Goal: Task Accomplishment & Management: Use online tool/utility

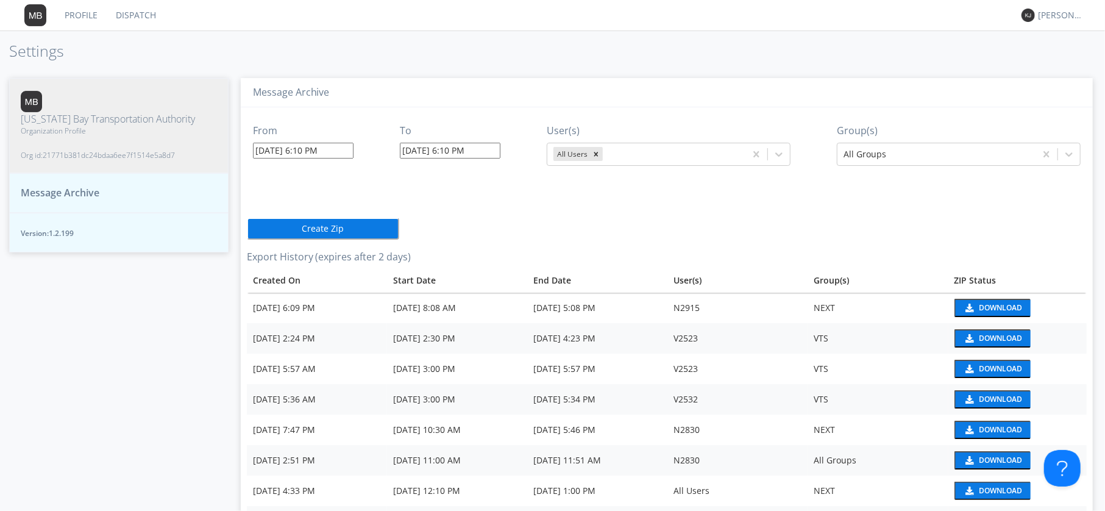
click at [124, 12] on link "Dispatch" at bounding box center [136, 15] width 59 height 30
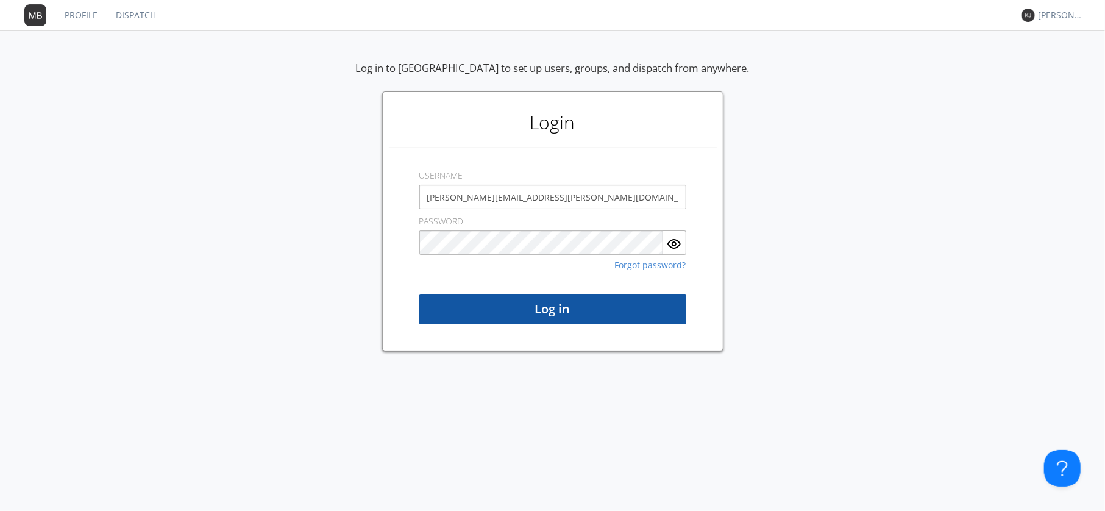
type input "[PERSON_NAME][EMAIL_ADDRESS][PERSON_NAME][DOMAIN_NAME]"
click at [553, 315] on button "Log in" at bounding box center [552, 309] width 267 height 30
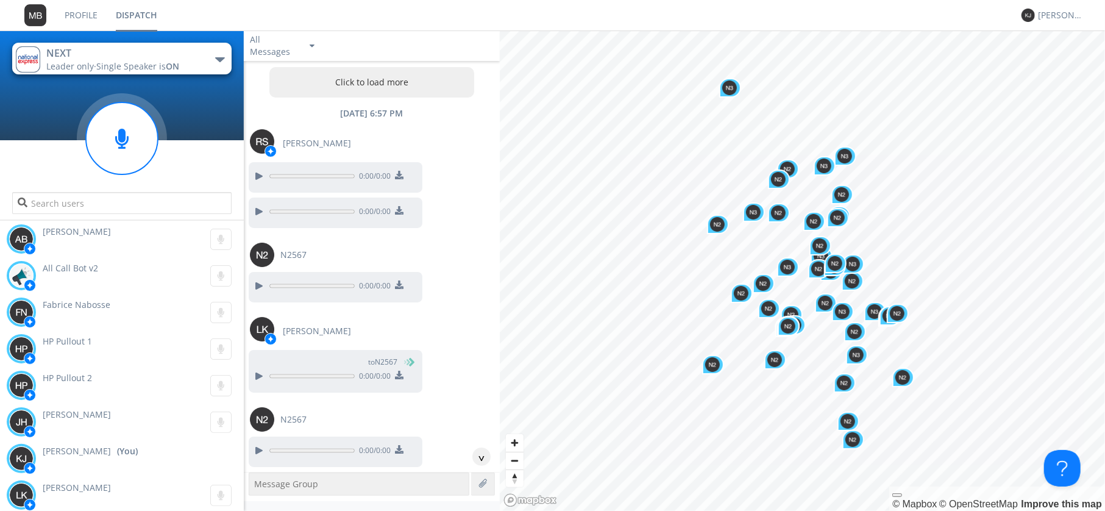
click at [372, 80] on button "Click to load more" at bounding box center [371, 82] width 205 height 30
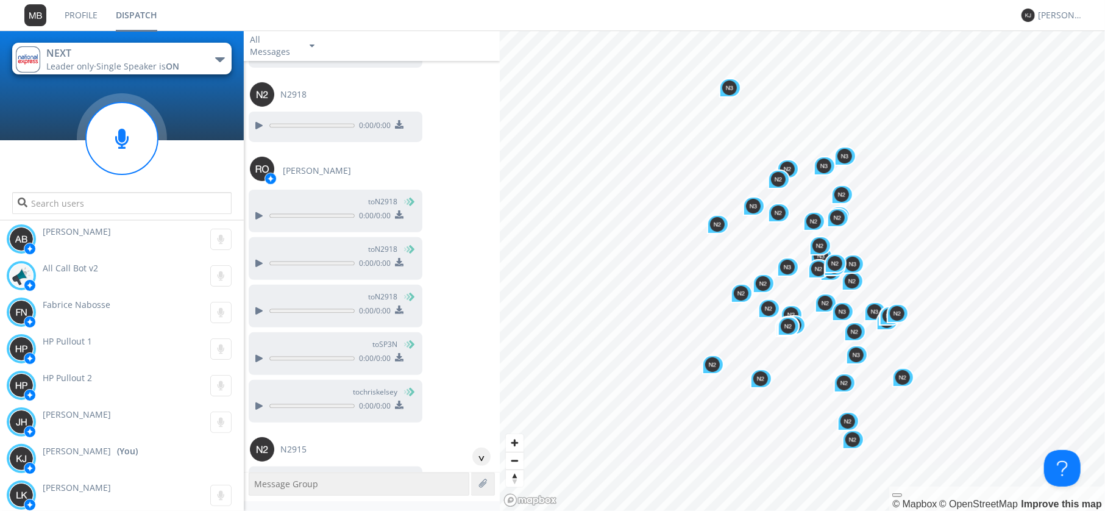
scroll to position [26843, 0]
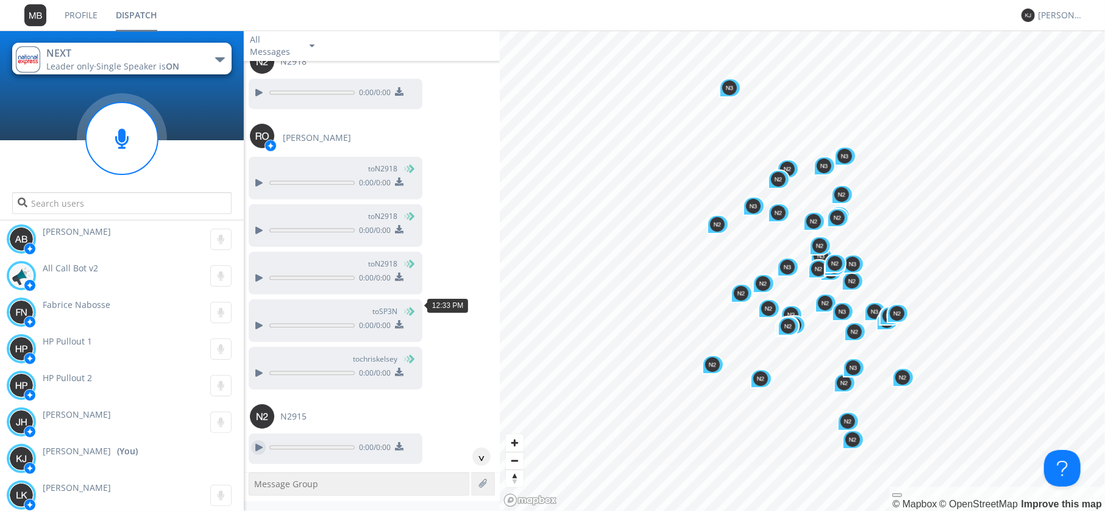
click at [258, 440] on div at bounding box center [258, 447] width 15 height 15
click at [262, 440] on div at bounding box center [258, 447] width 15 height 15
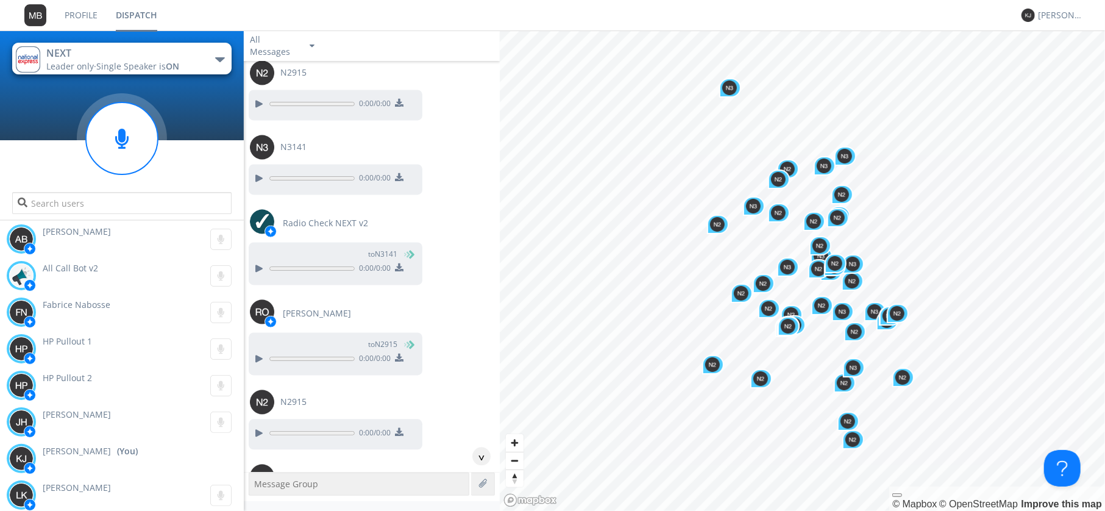
scroll to position [28323, 0]
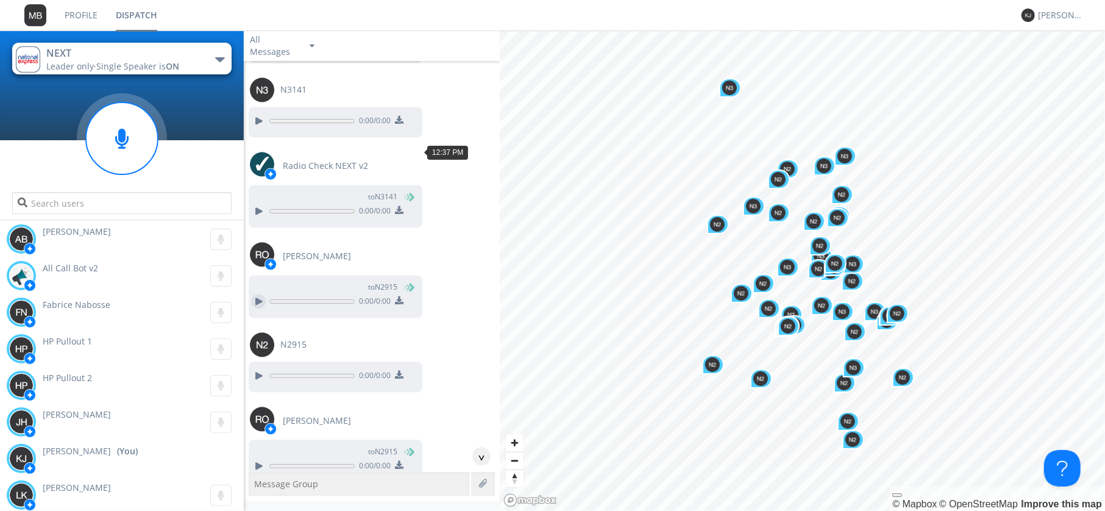
click at [257, 294] on div at bounding box center [258, 301] width 15 height 15
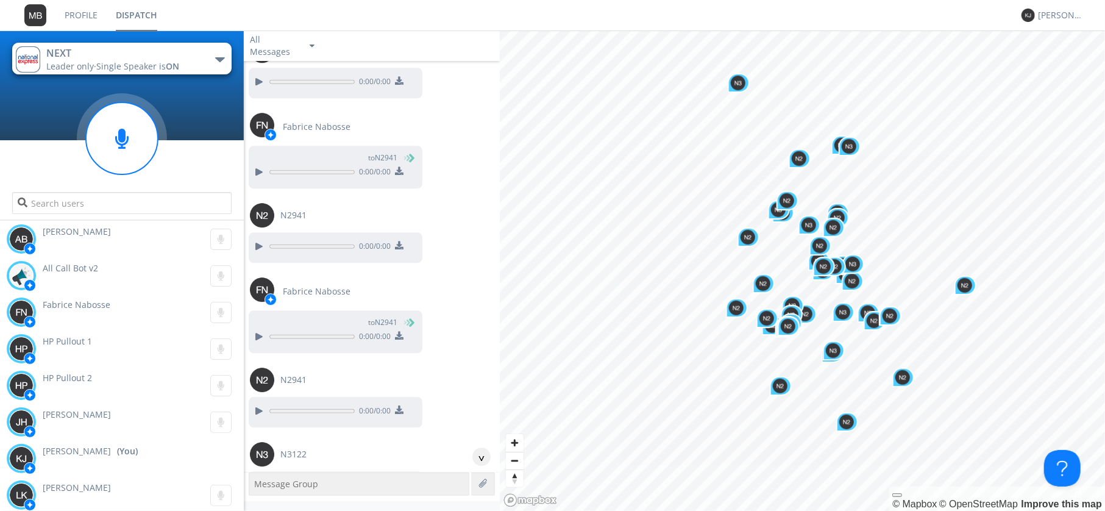
scroll to position [52349, 0]
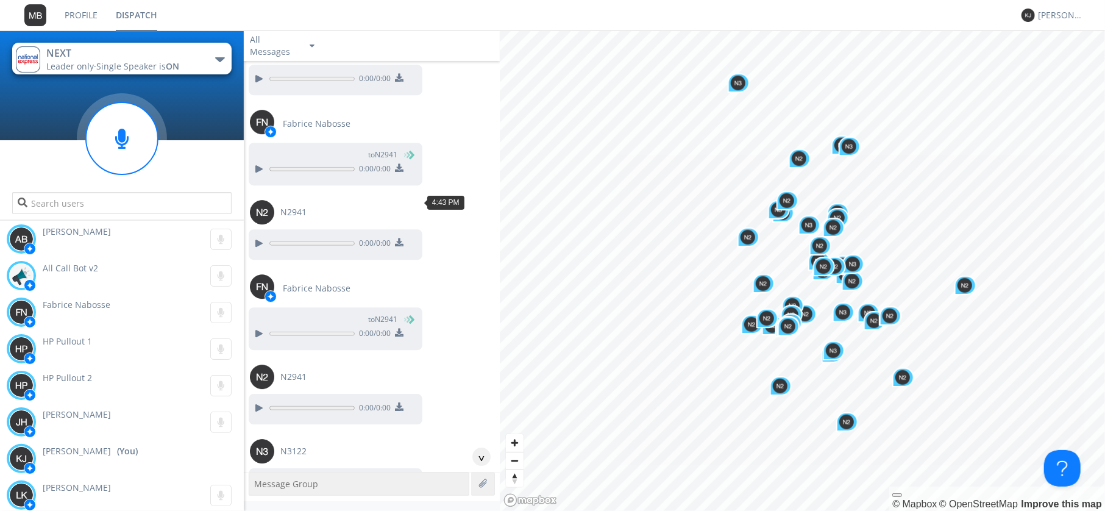
click at [261, 475] on div at bounding box center [258, 482] width 15 height 15
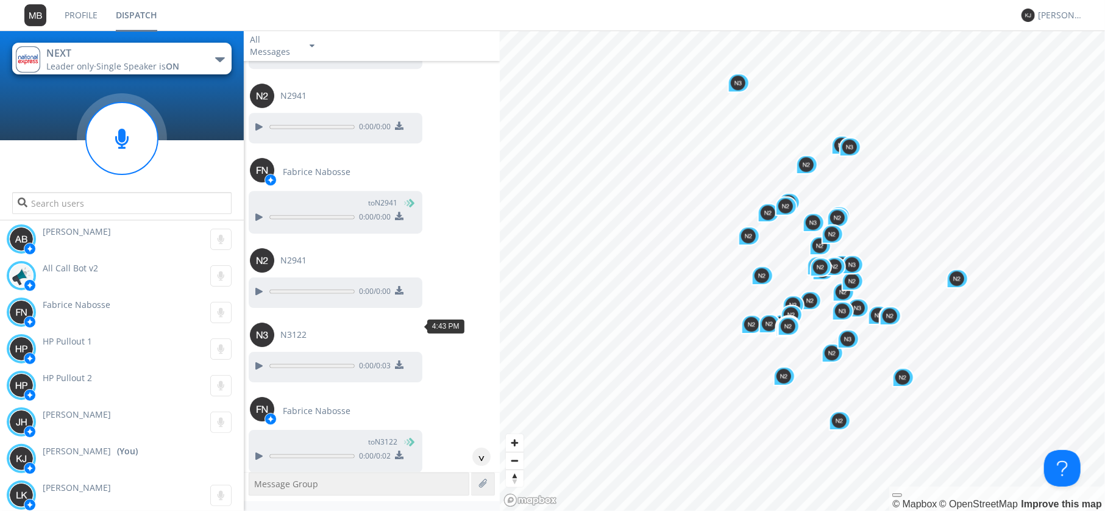
scroll to position [52491, 0]
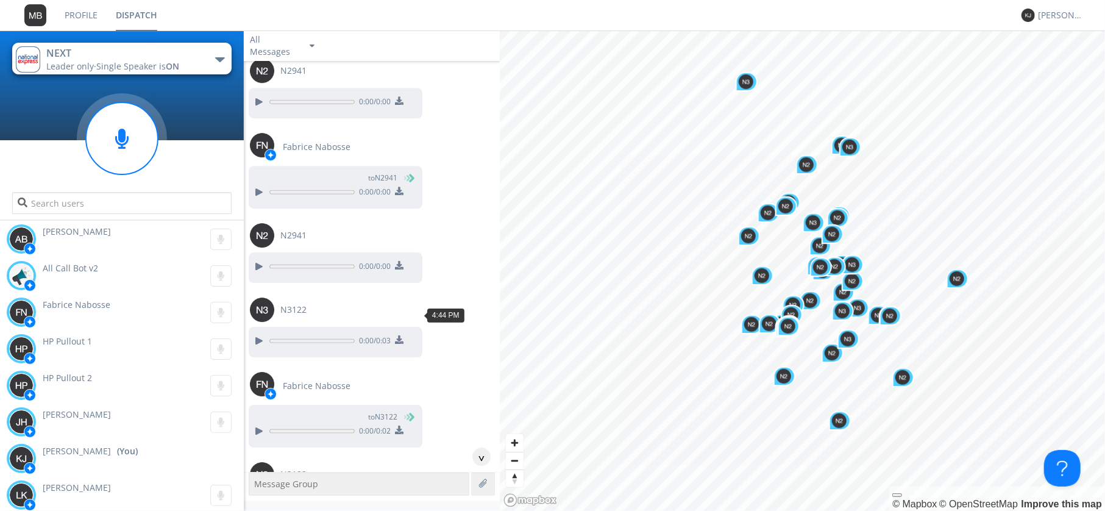
drag, startPoint x: 254, startPoint y: 313, endPoint x: 252, endPoint y: 321, distance: 8.3
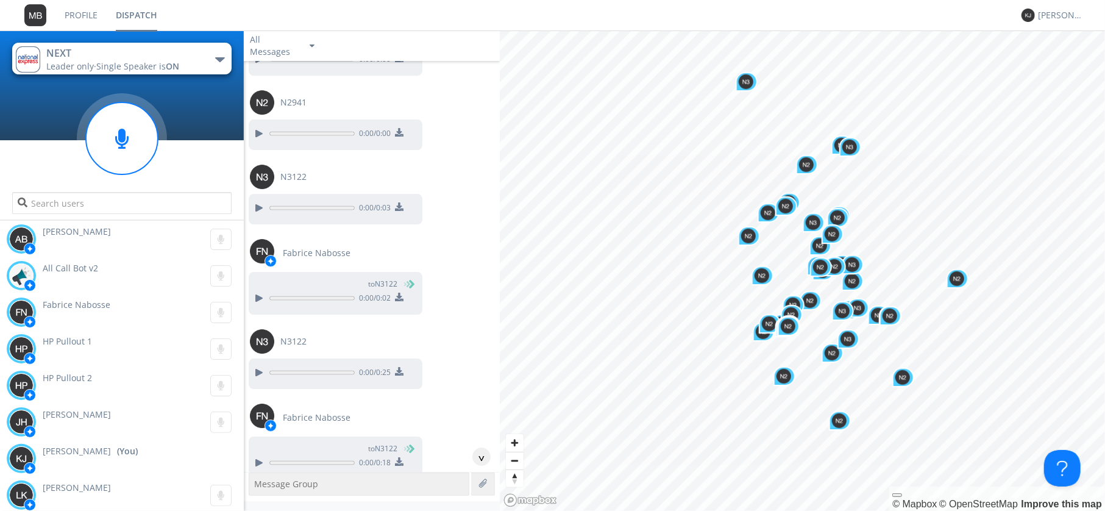
scroll to position [52632, 0]
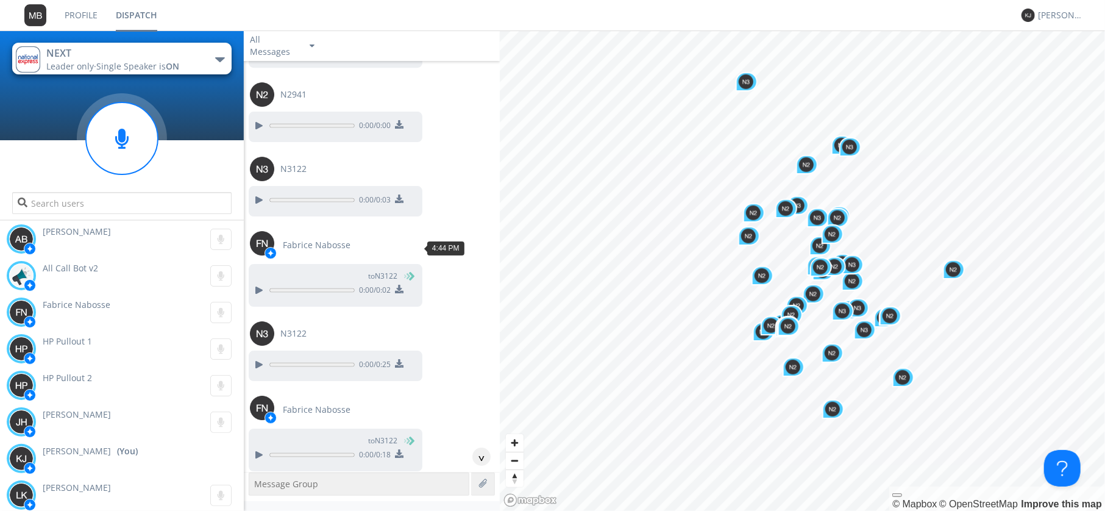
drag, startPoint x: 254, startPoint y: 250, endPoint x: 259, endPoint y: 260, distance: 11.7
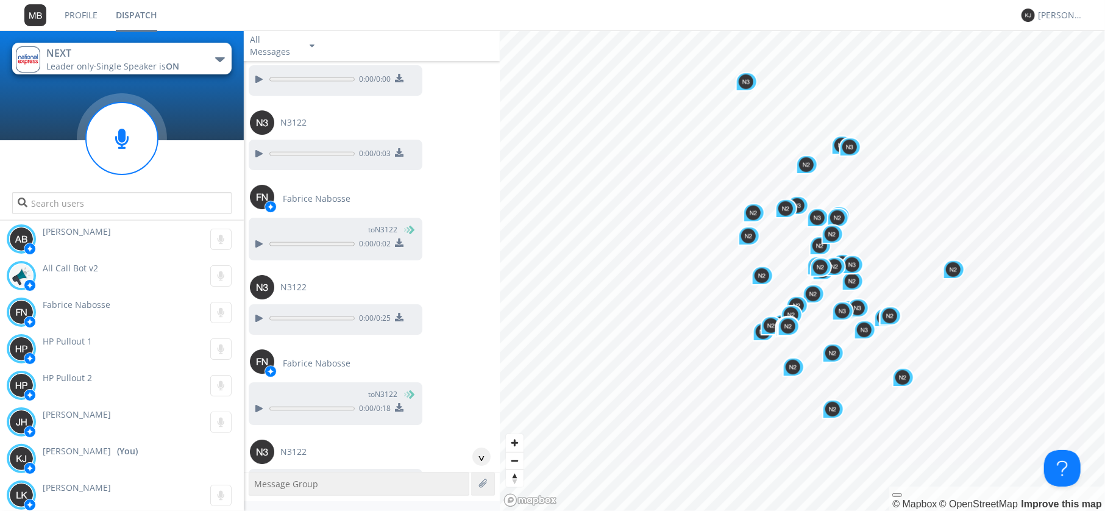
scroll to position [52702, 0]
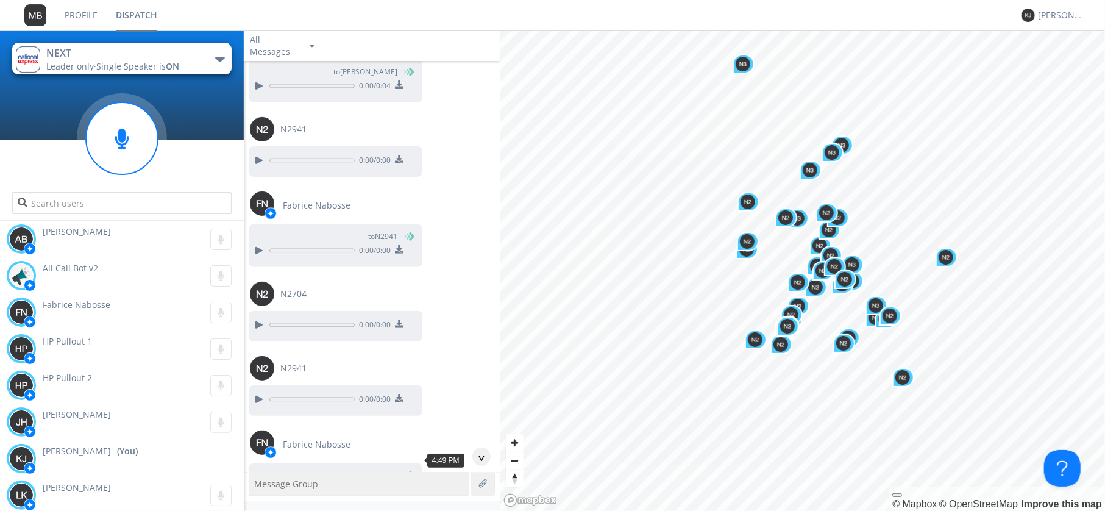
scroll to position [53336, 0]
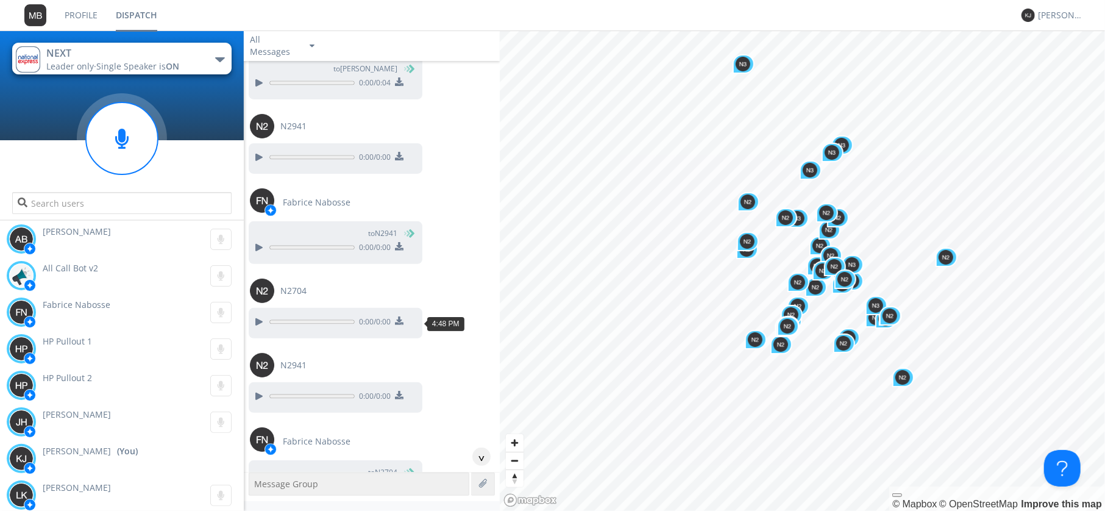
drag, startPoint x: 255, startPoint y: 321, endPoint x: 80, endPoint y: 379, distance: 184.8
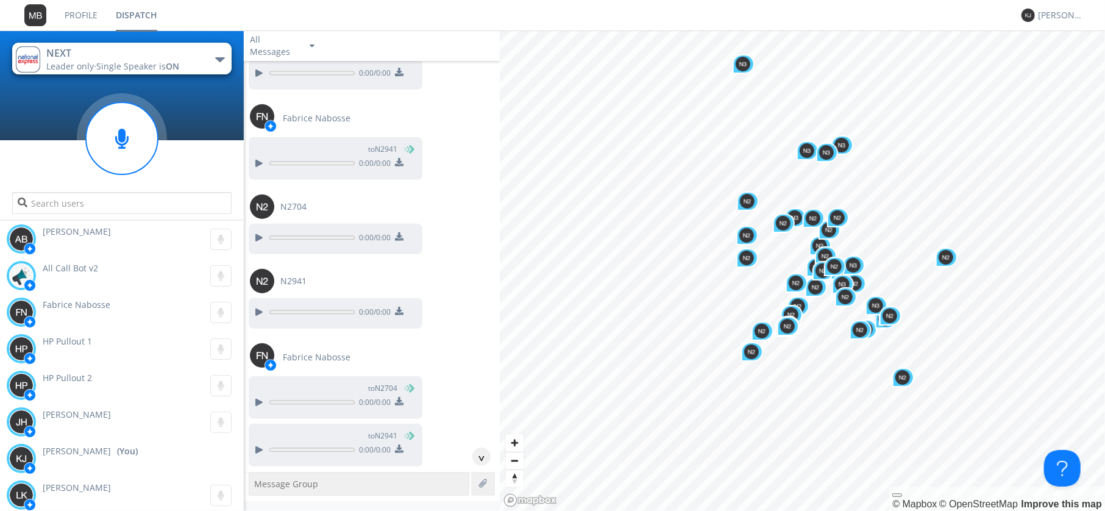
scroll to position [53477, 0]
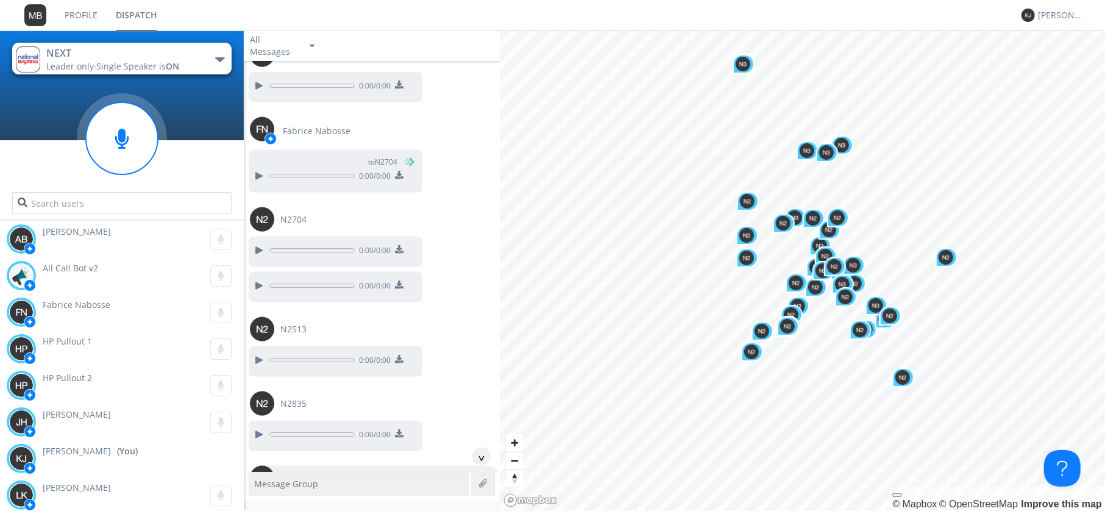
scroll to position [54322, 0]
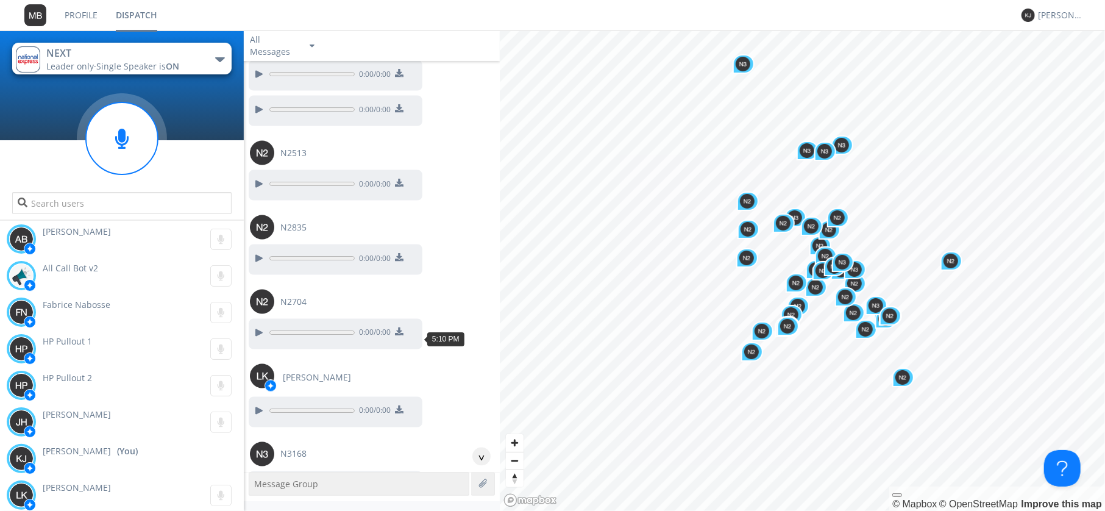
scroll to position [54534, 0]
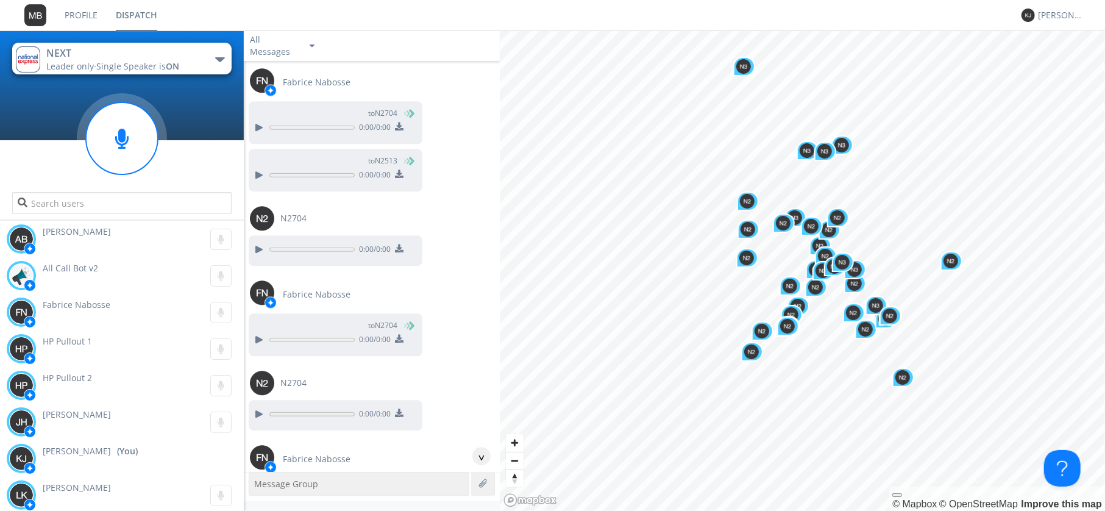
scroll to position [55379, 0]
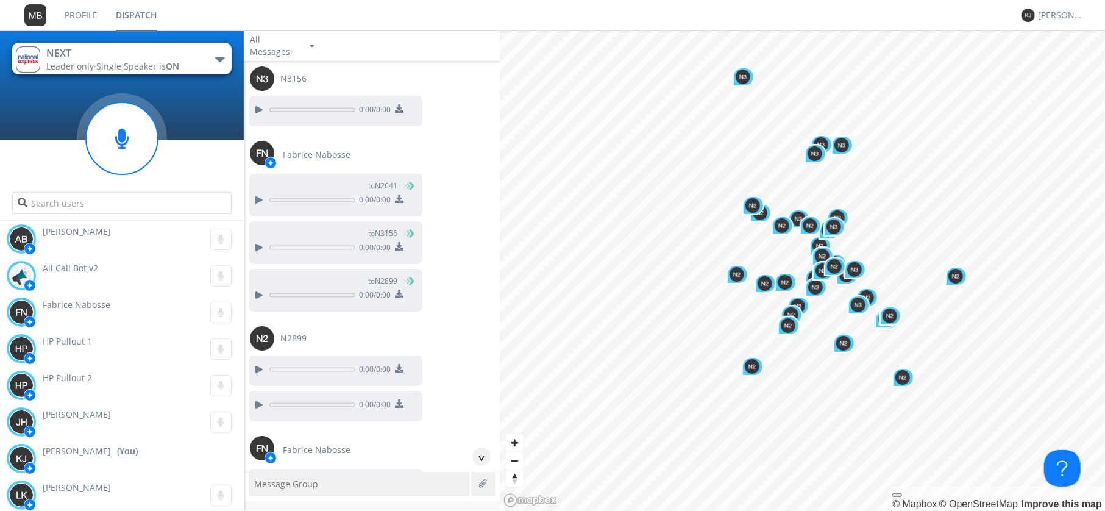
scroll to position [49531, 0]
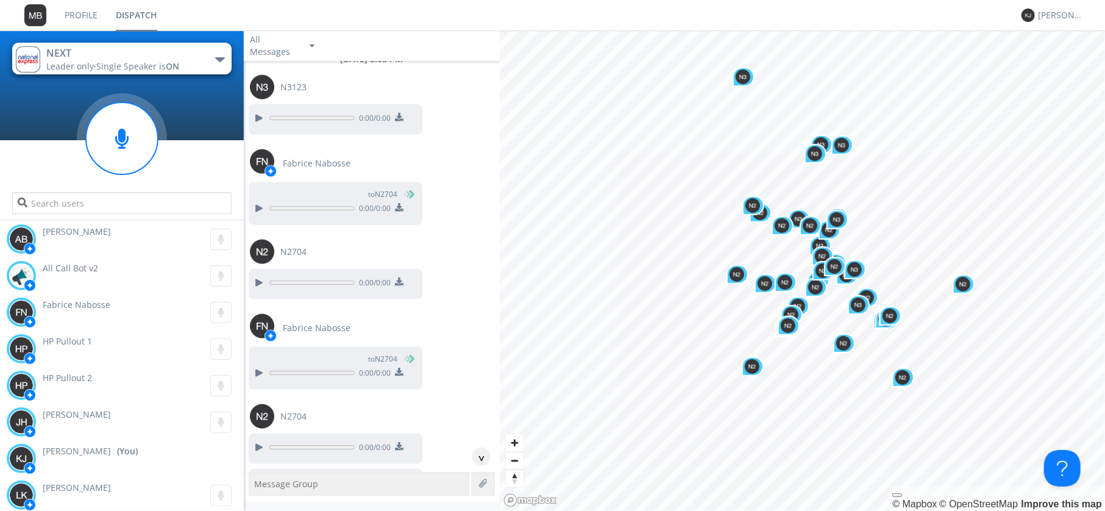
scroll to position [54111, 0]
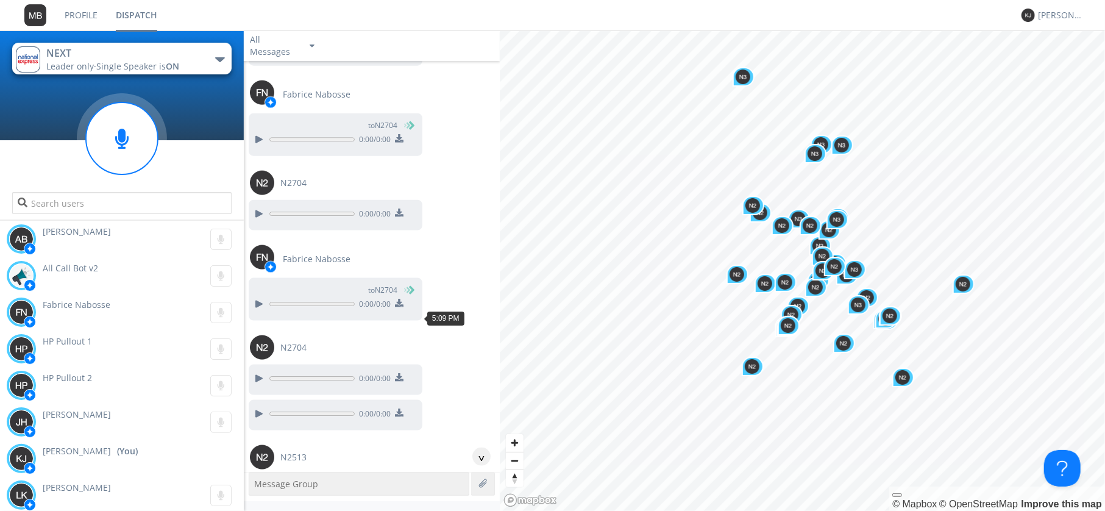
scroll to position [54182, 0]
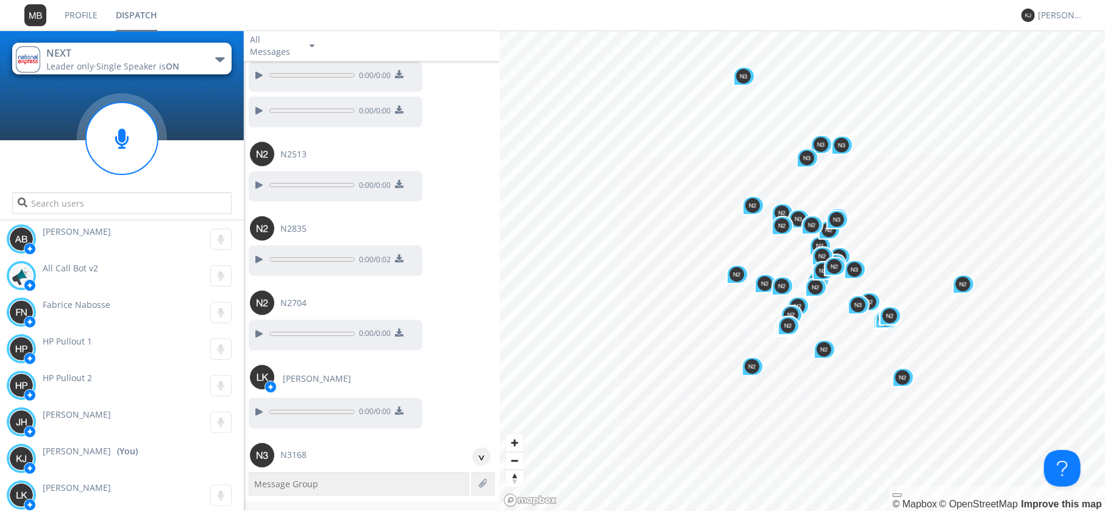
scroll to position [54463, 0]
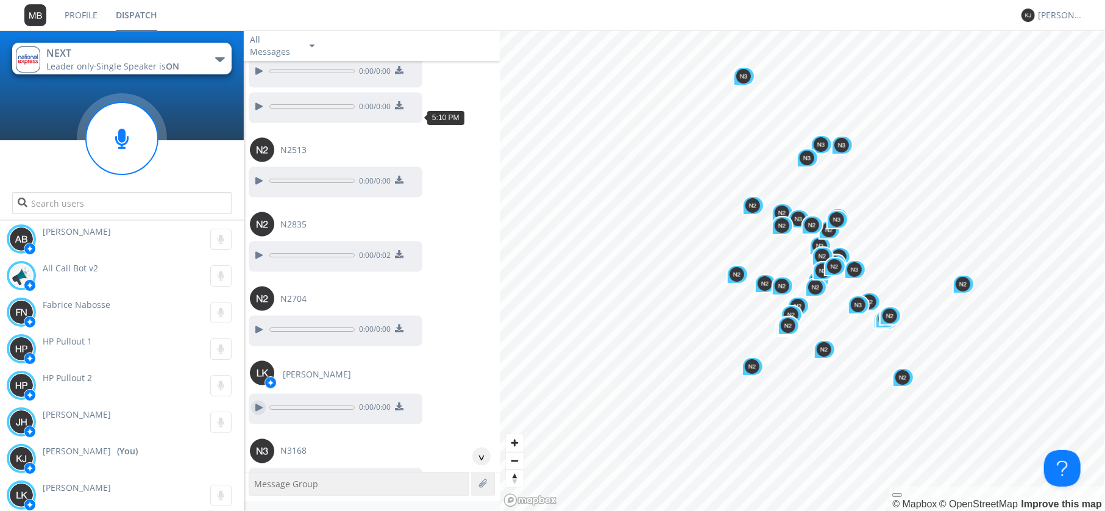
click at [258, 400] on div at bounding box center [258, 407] width 15 height 15
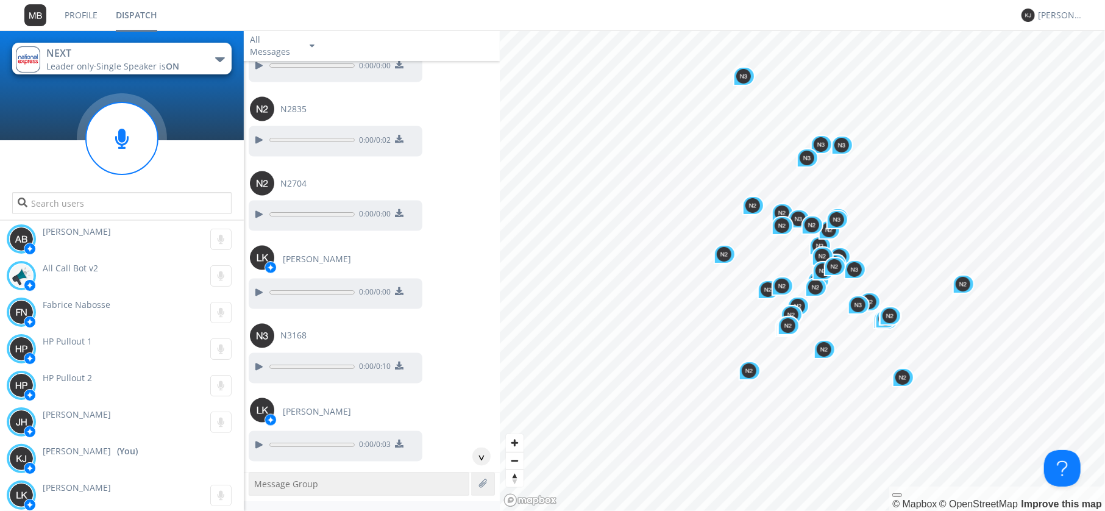
scroll to position [54605, 0]
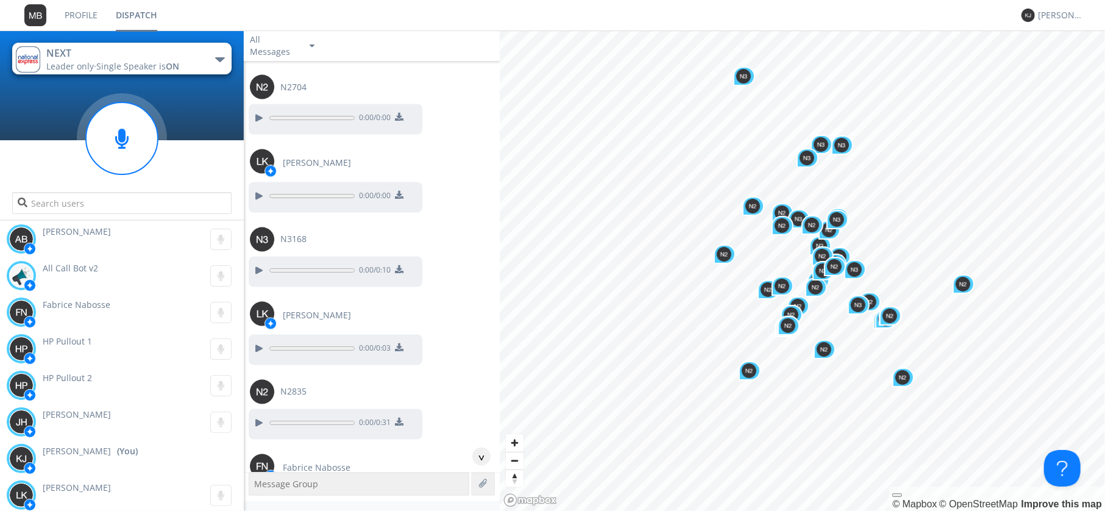
scroll to position [54745, 0]
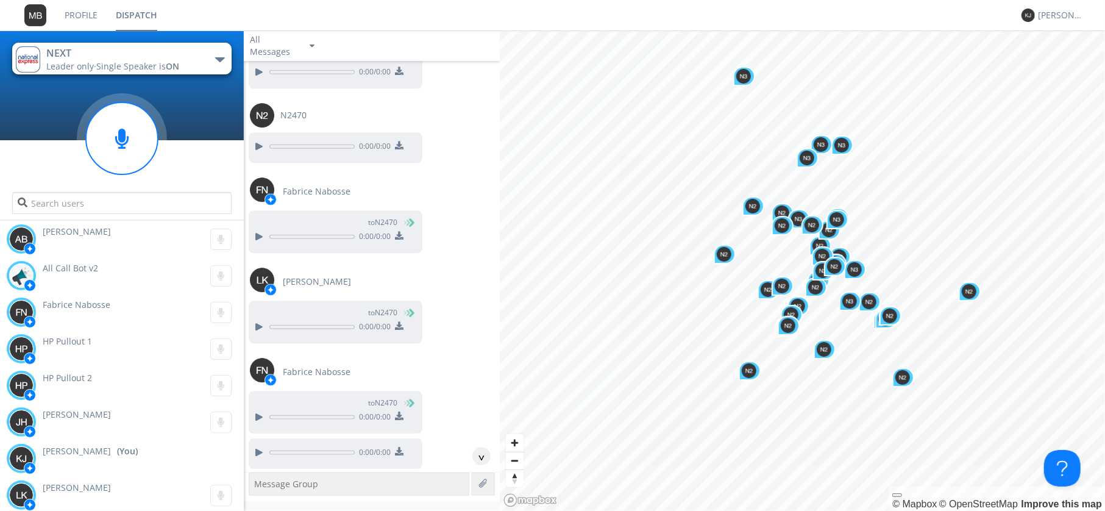
scroll to position [58973, 0]
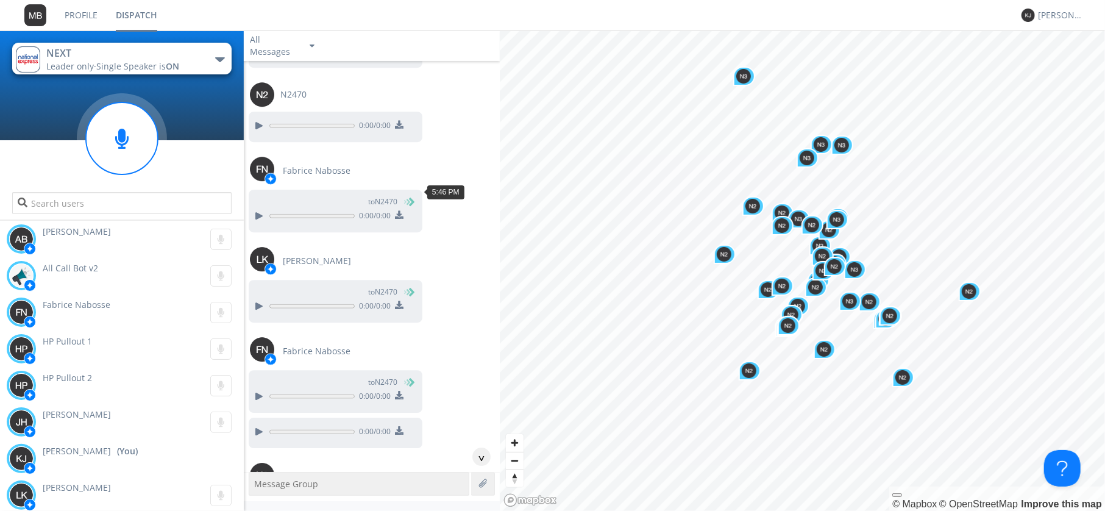
click at [258, 499] on div at bounding box center [258, 506] width 15 height 15
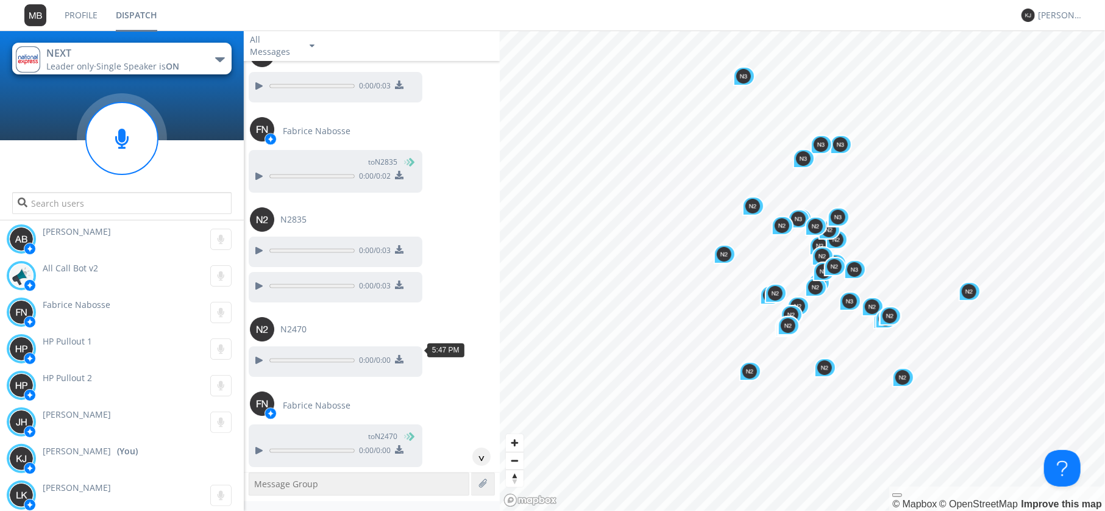
scroll to position [59395, 0]
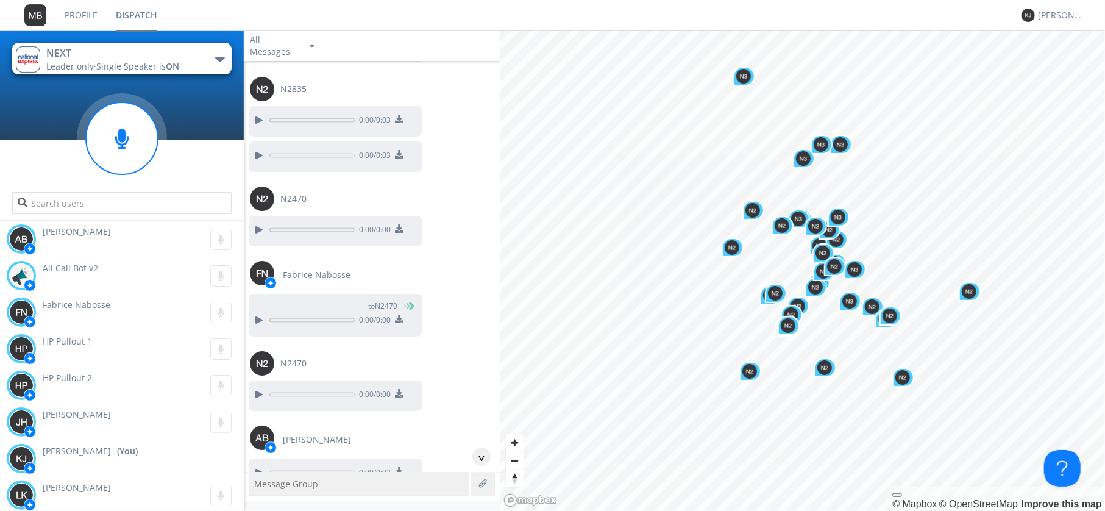
scroll to position [59537, 0]
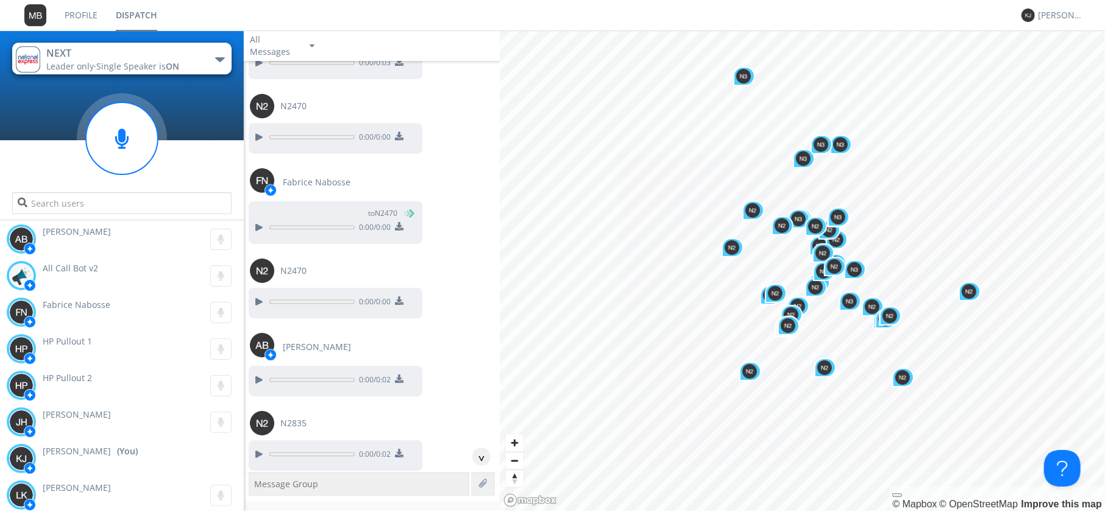
scroll to position [59678, 0]
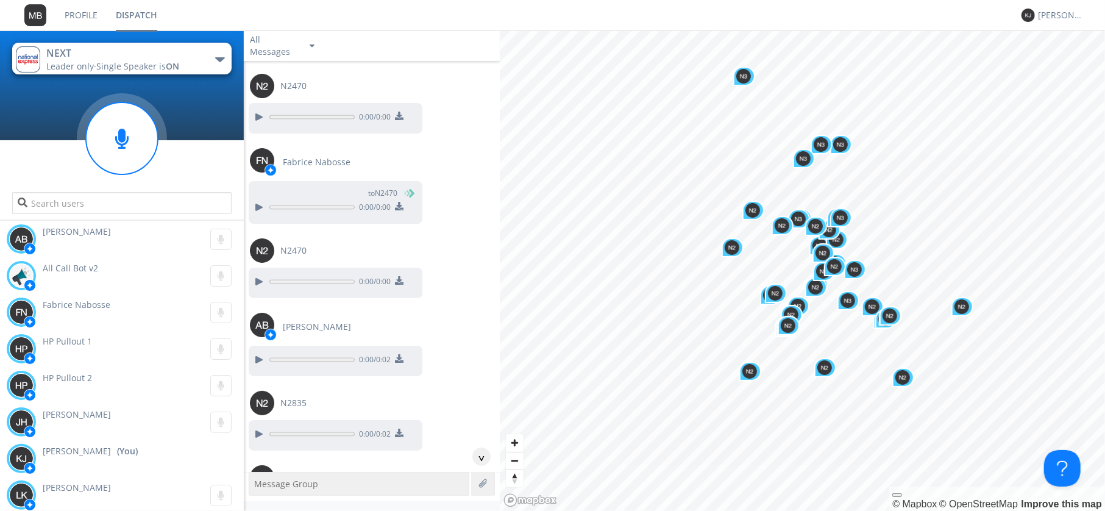
scroll to position [59607, 0]
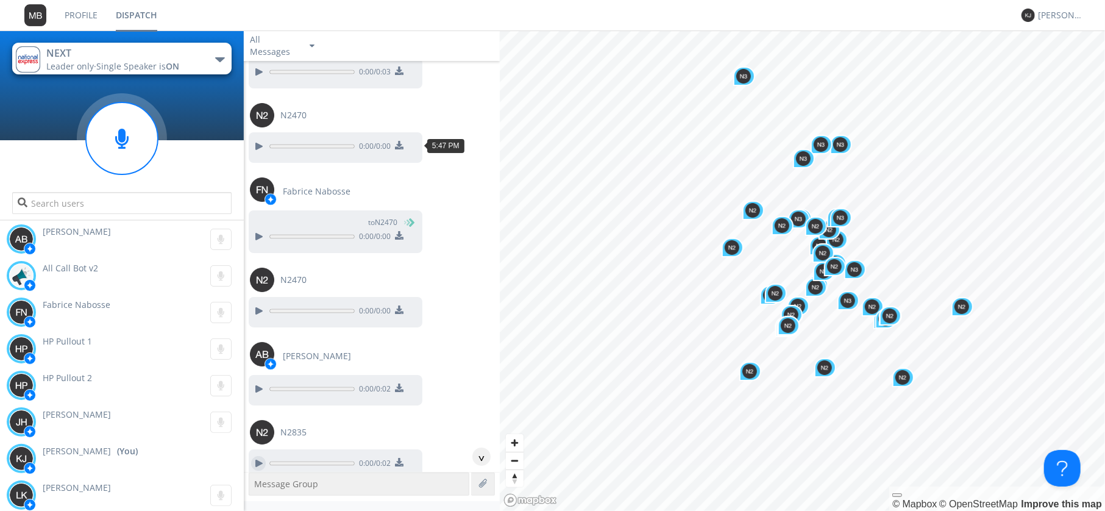
click at [255, 456] on div at bounding box center [258, 463] width 15 height 15
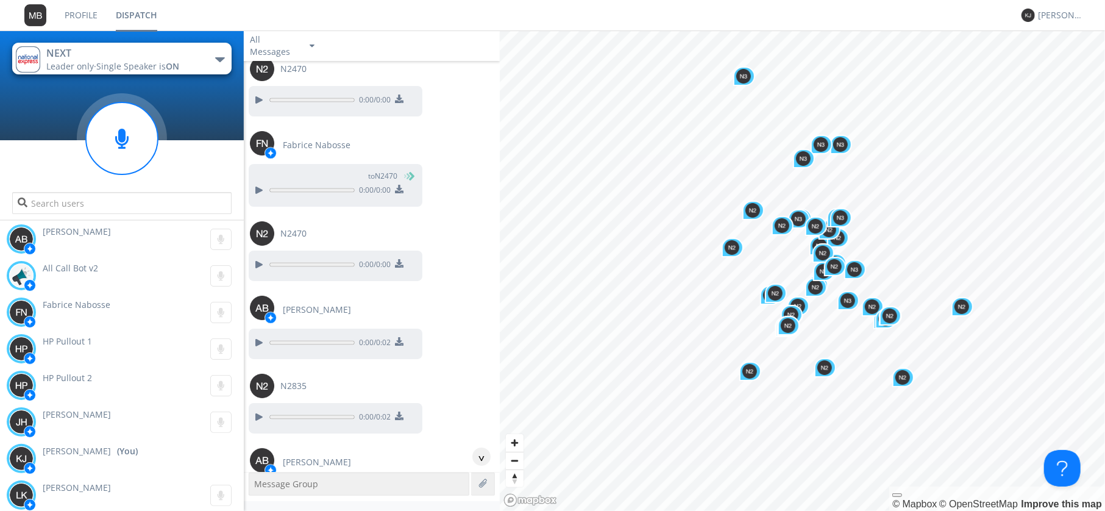
scroll to position [59678, 0]
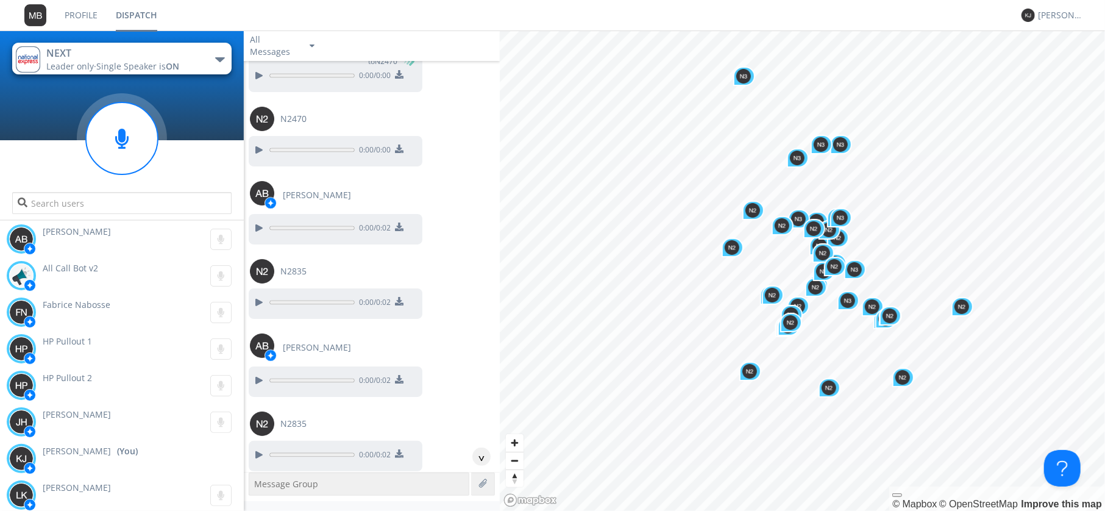
scroll to position [59818, 0]
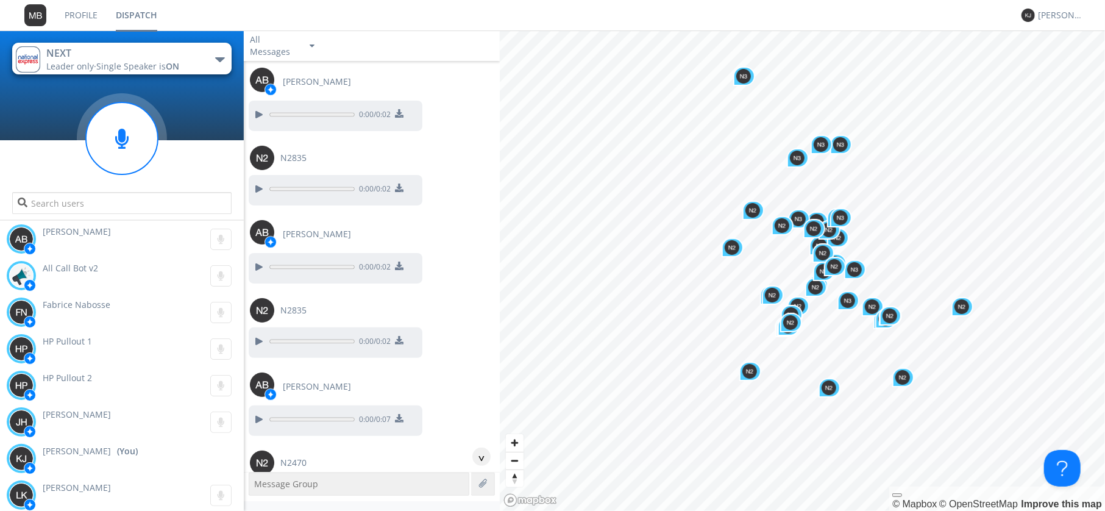
scroll to position [59959, 0]
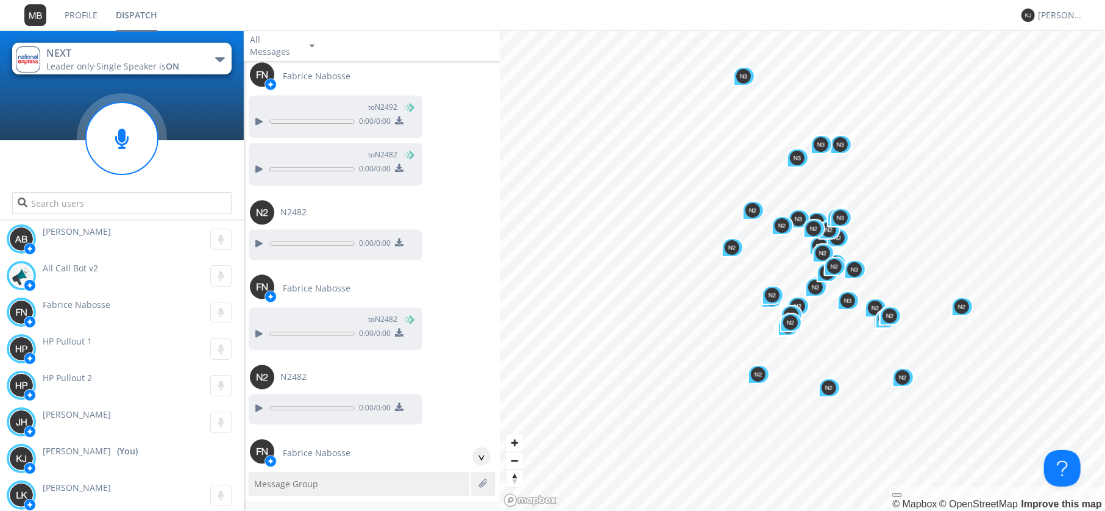
scroll to position [61509, 0]
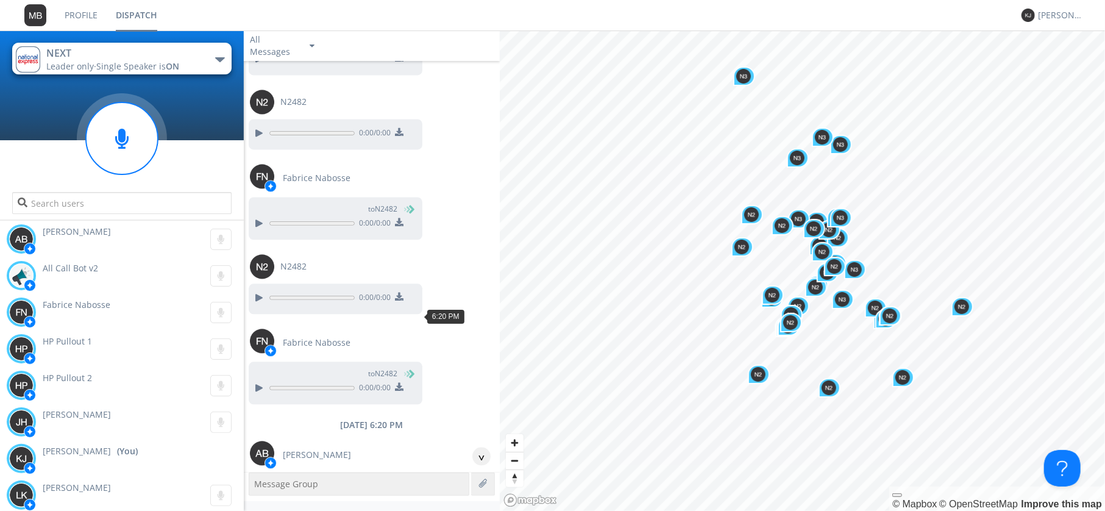
scroll to position [61651, 0]
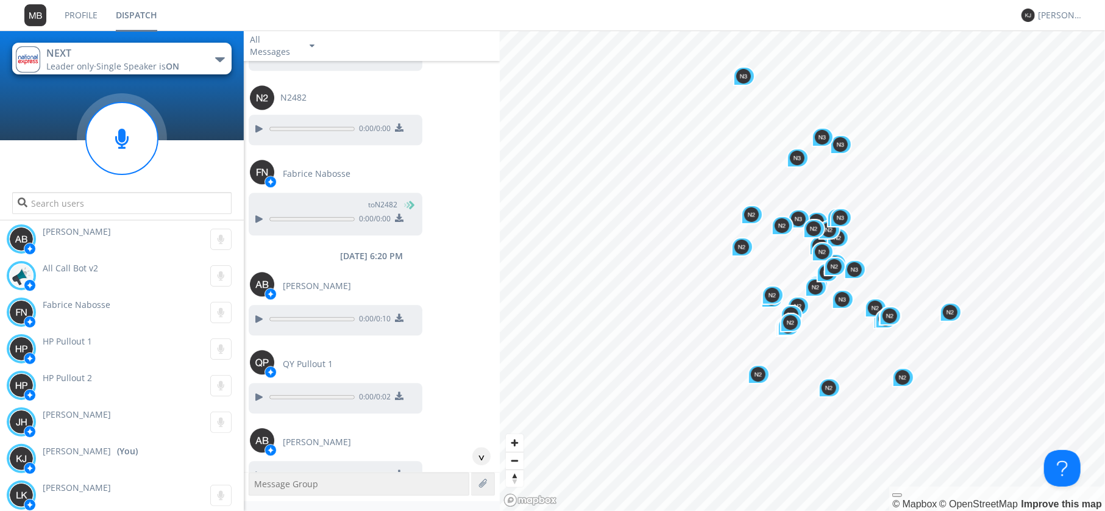
scroll to position [61791, 0]
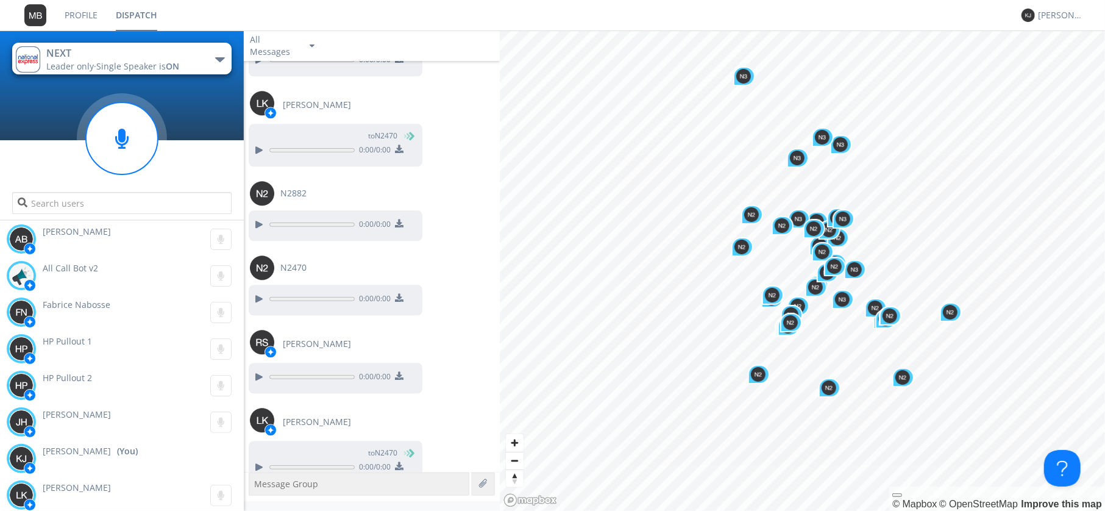
scroll to position [65291, 0]
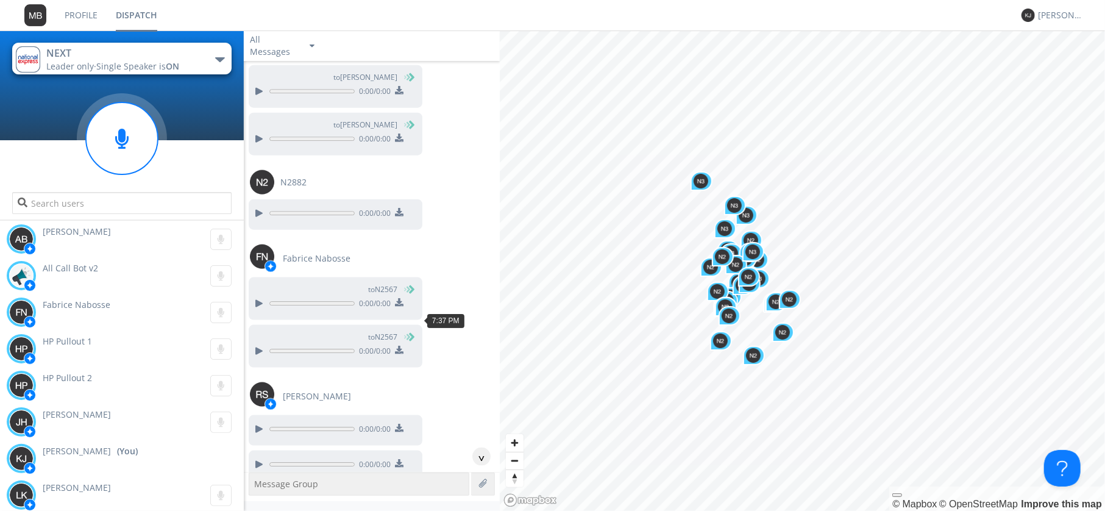
scroll to position [64023, 0]
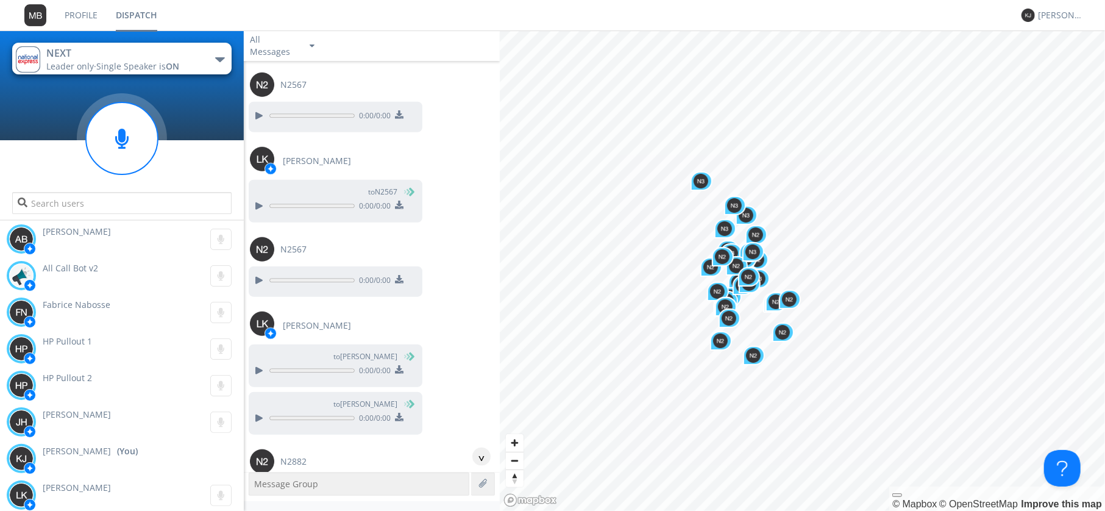
scroll to position [63671, 0]
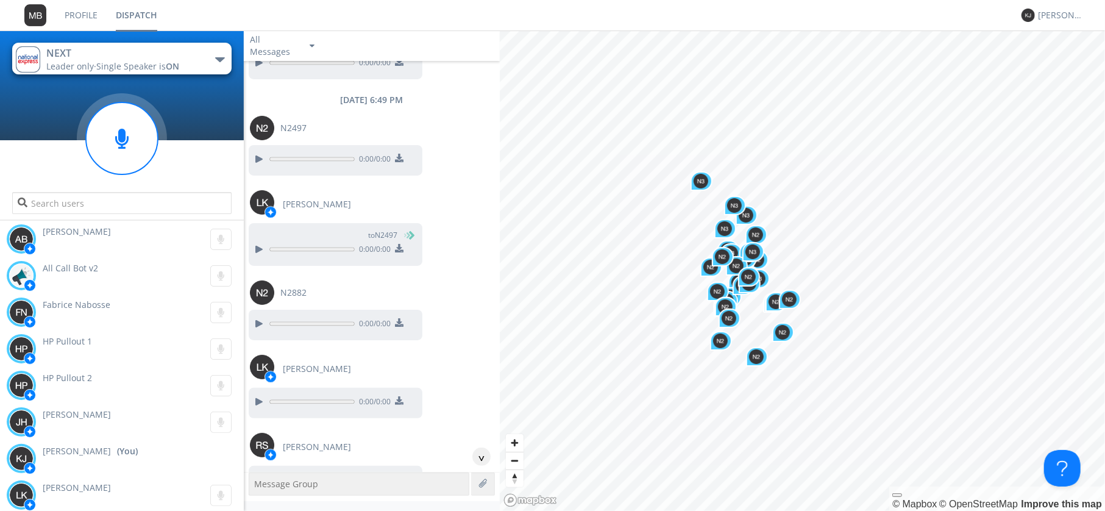
scroll to position [63107, 0]
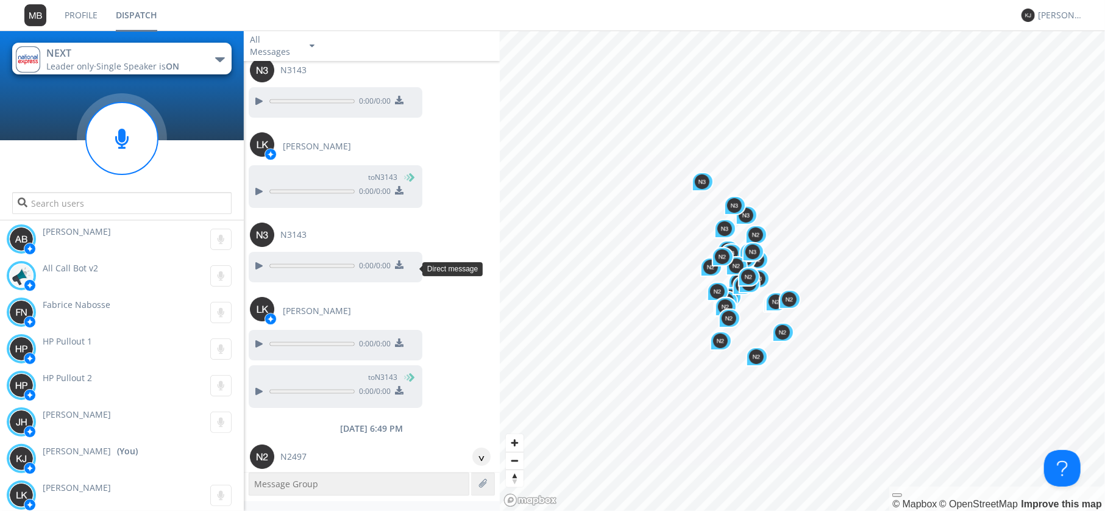
scroll to position [62754, 0]
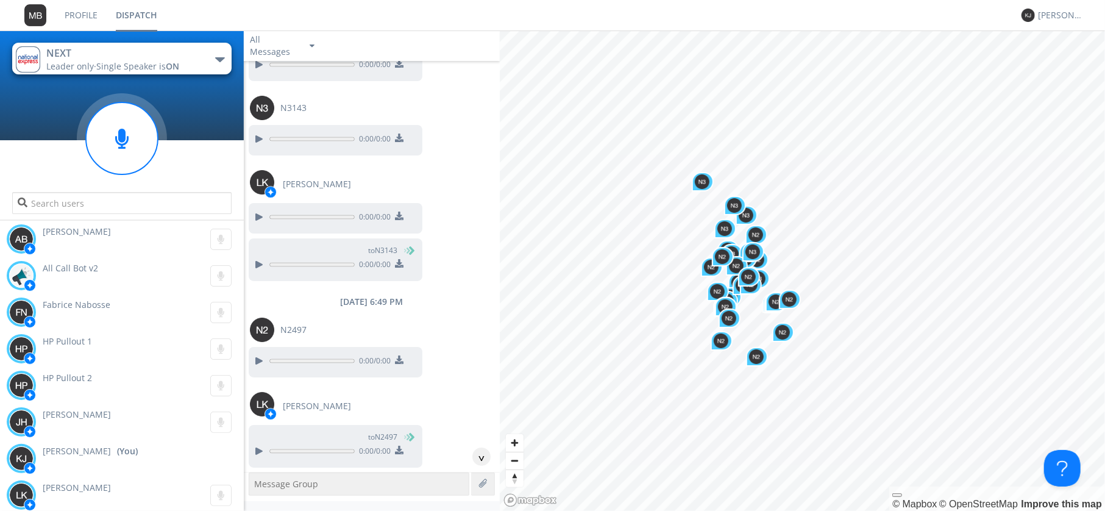
scroll to position [62966, 0]
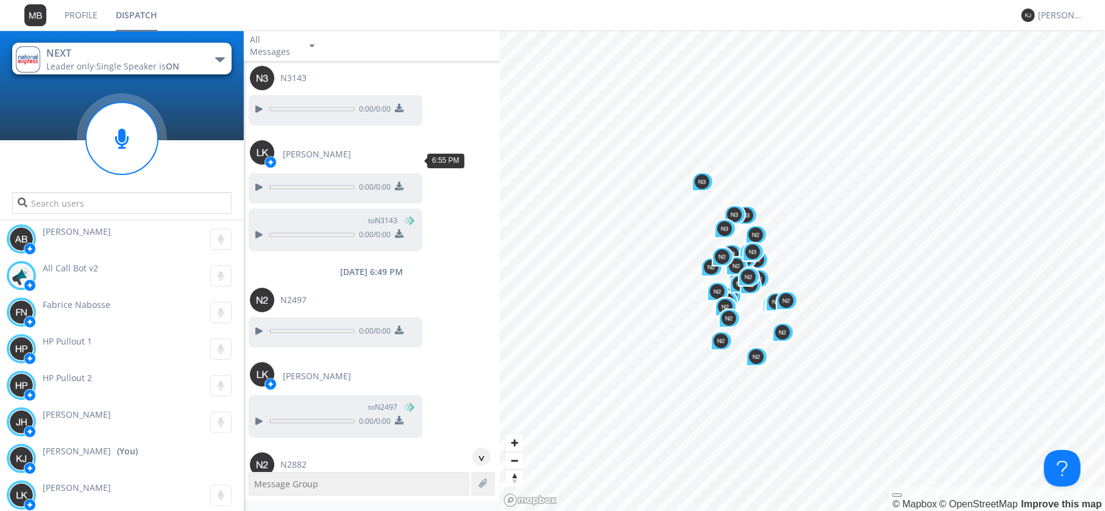
click at [260, 488] on div at bounding box center [258, 495] width 15 height 15
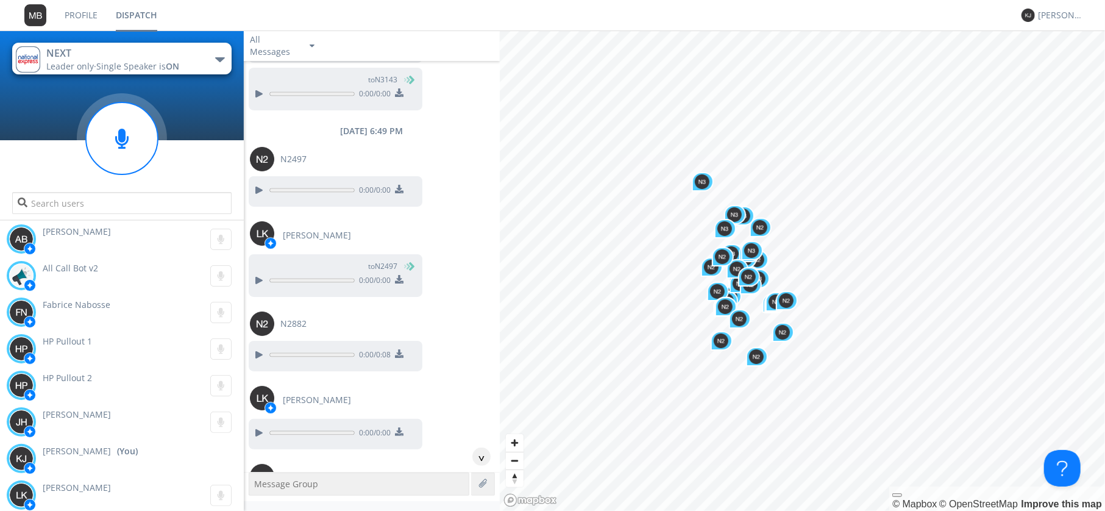
scroll to position [63177, 0]
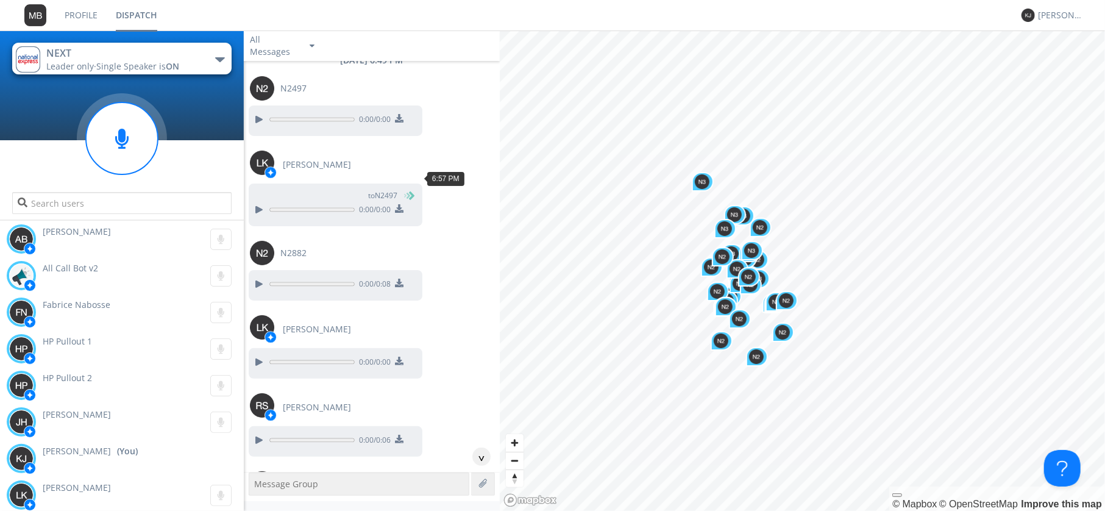
click at [255, 507] on div at bounding box center [258, 514] width 15 height 15
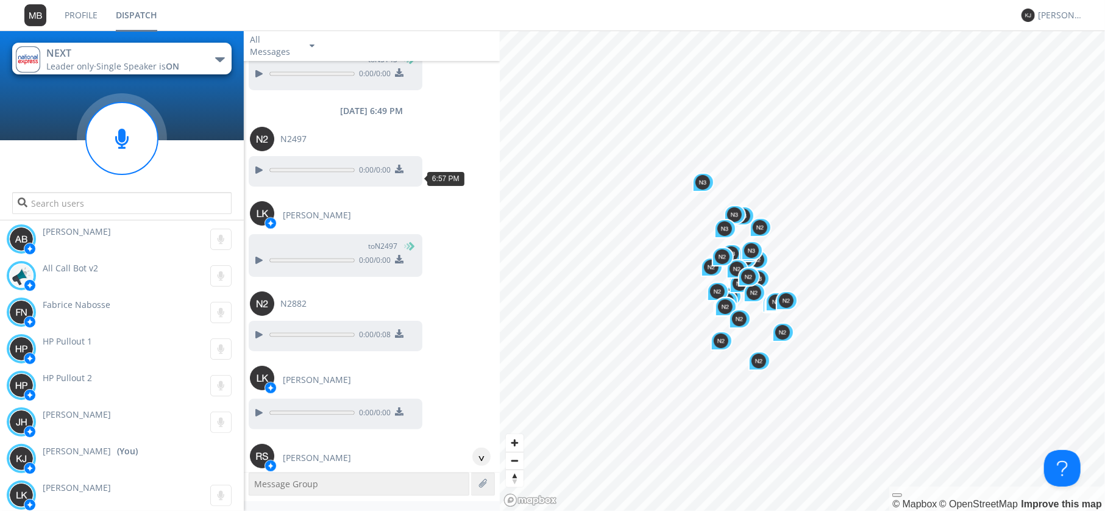
scroll to position [63107, 0]
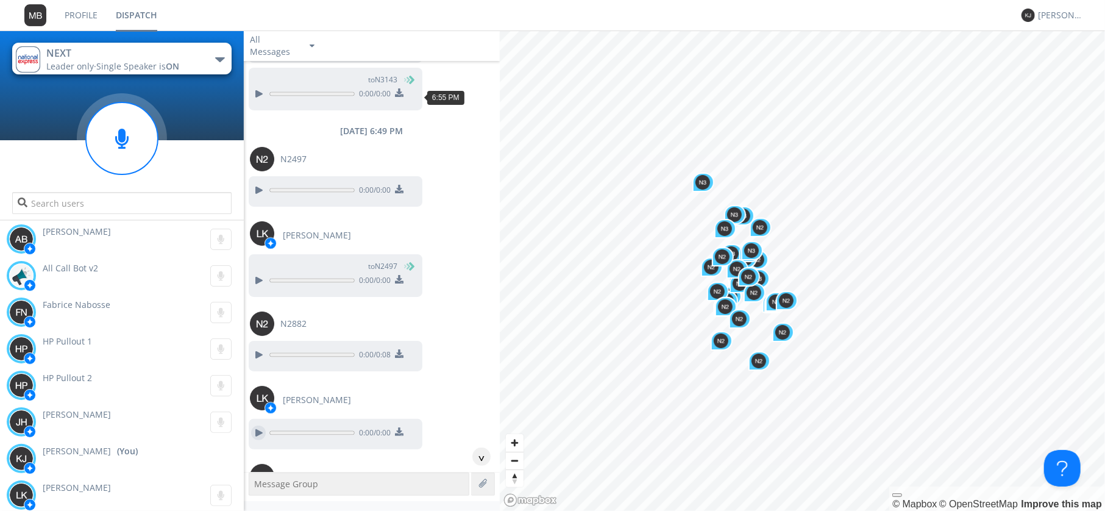
click at [255, 425] on div at bounding box center [258, 432] width 15 height 15
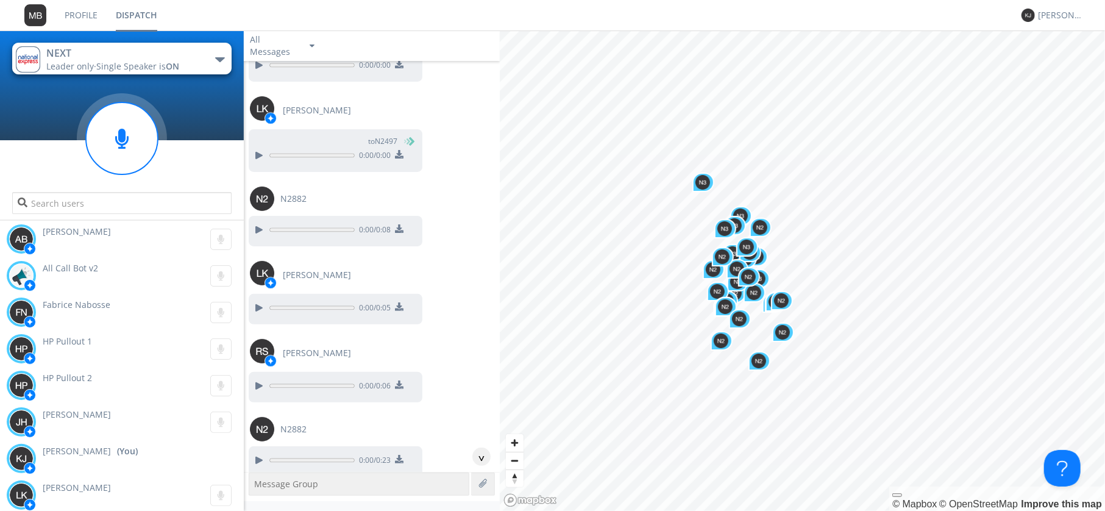
scroll to position [63248, 0]
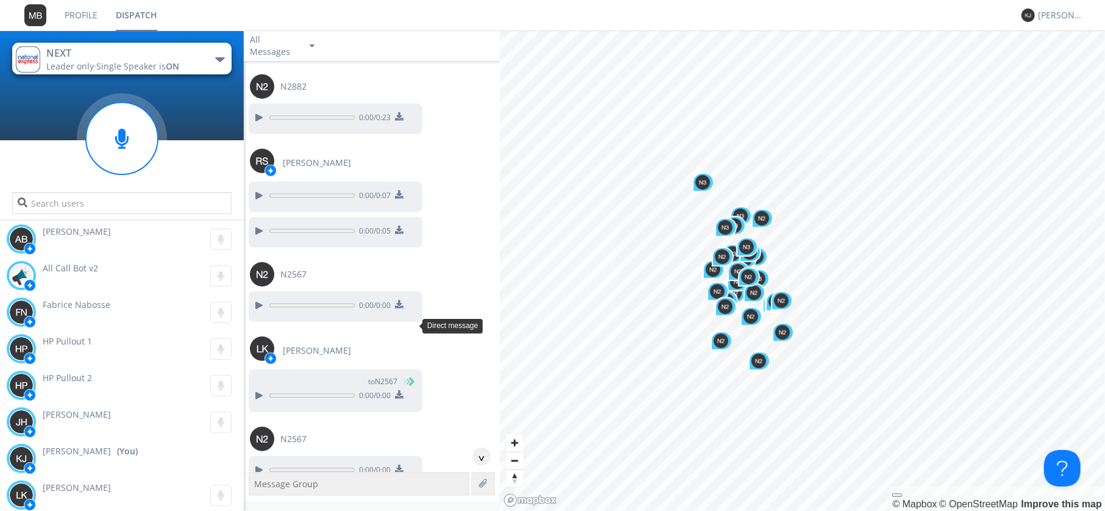
scroll to position [63600, 0]
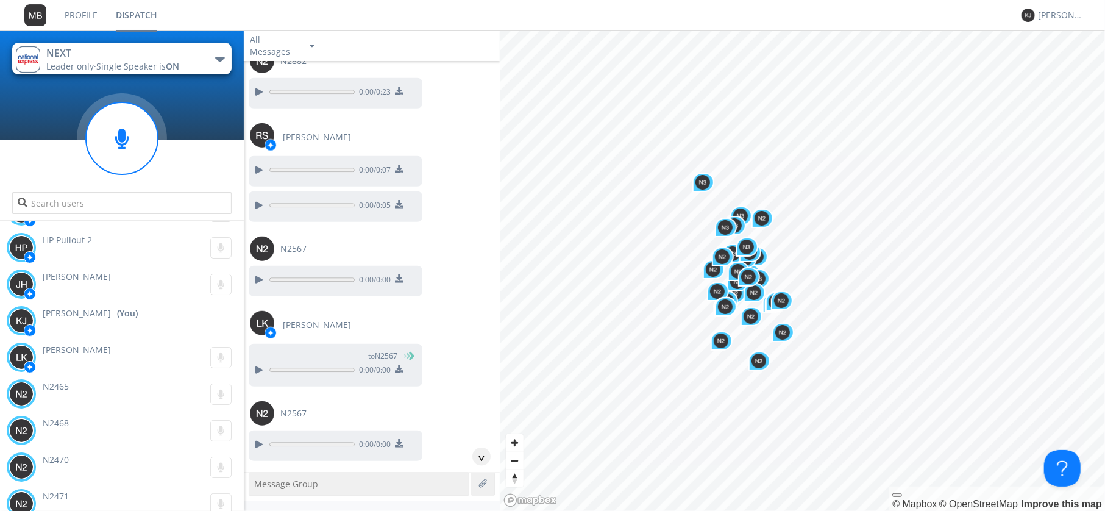
scroll to position [141, 0]
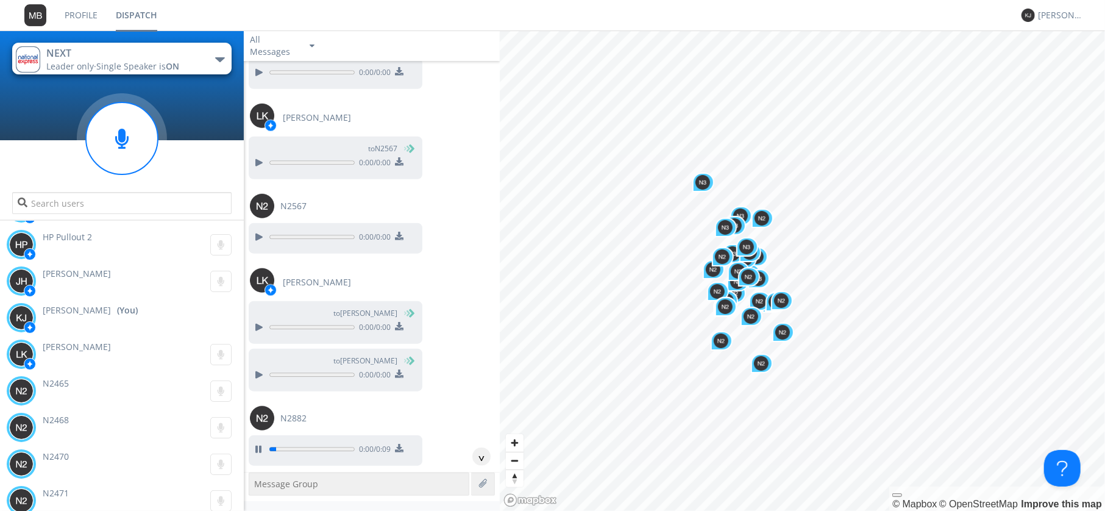
scroll to position [63811, 0]
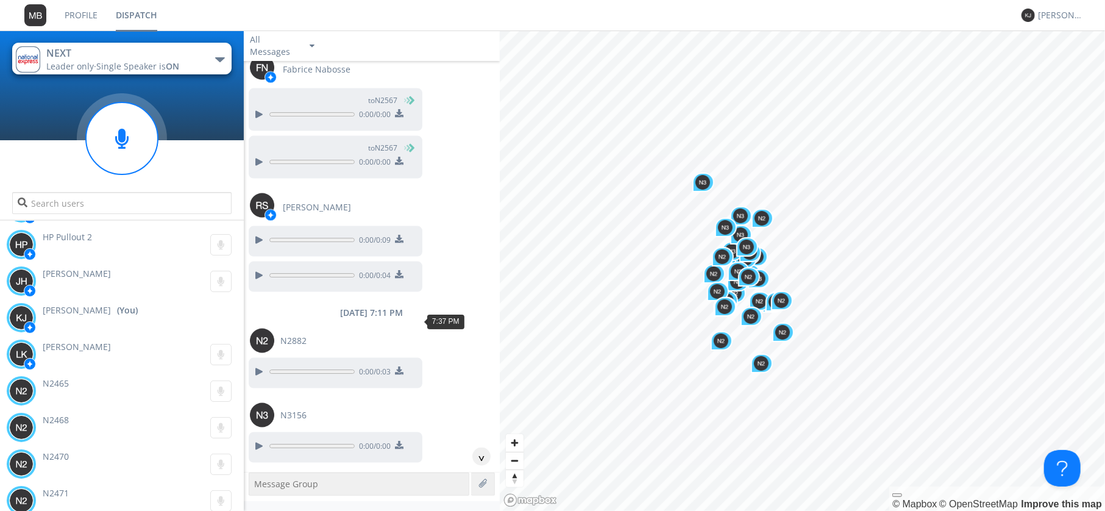
scroll to position [64234, 0]
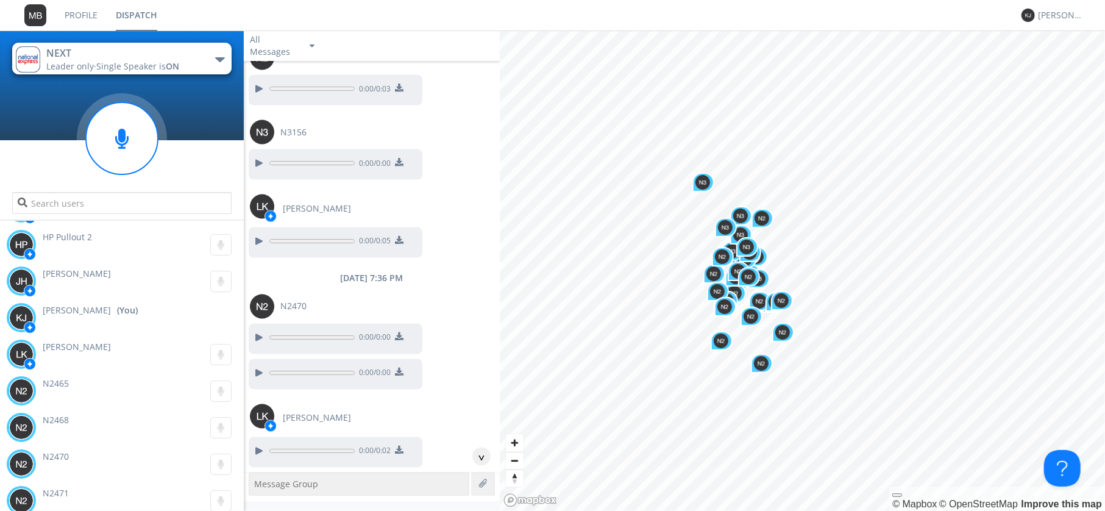
scroll to position [64516, 0]
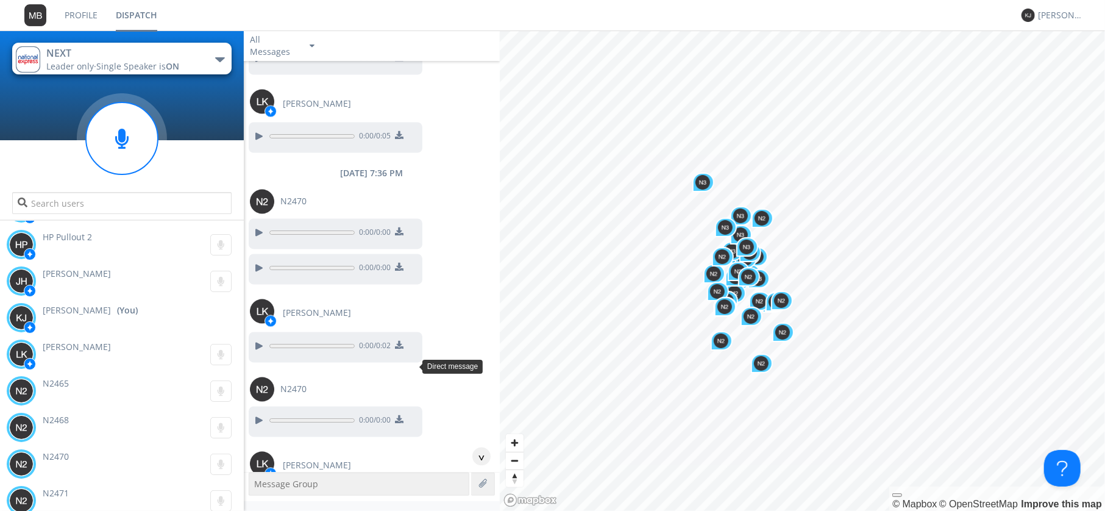
scroll to position [64657, 0]
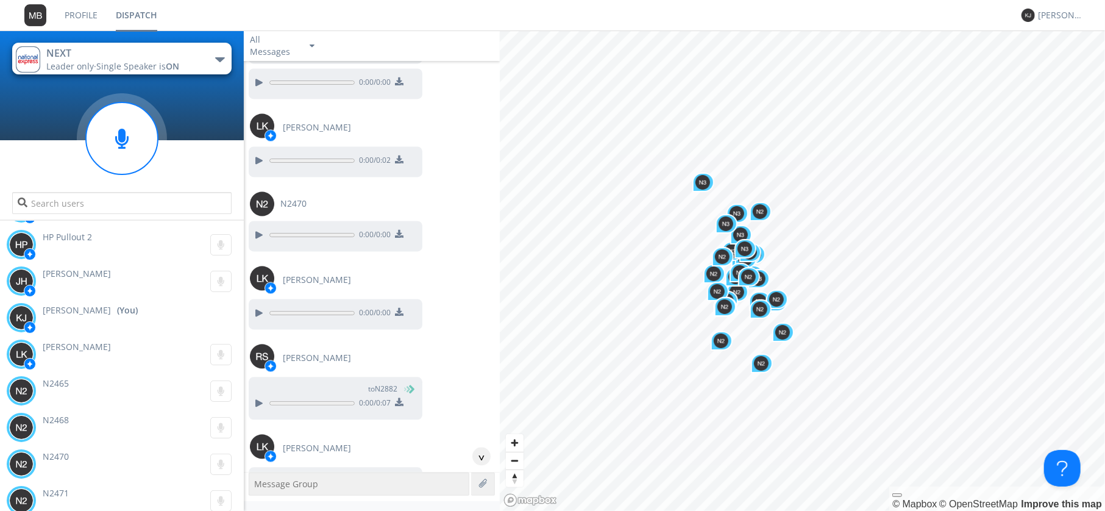
scroll to position [64868, 0]
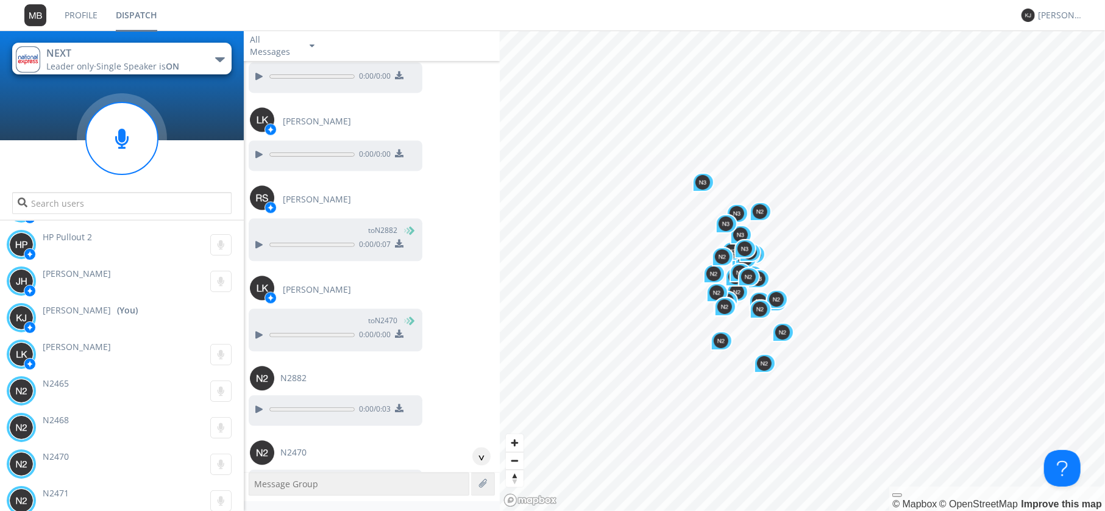
scroll to position [65009, 0]
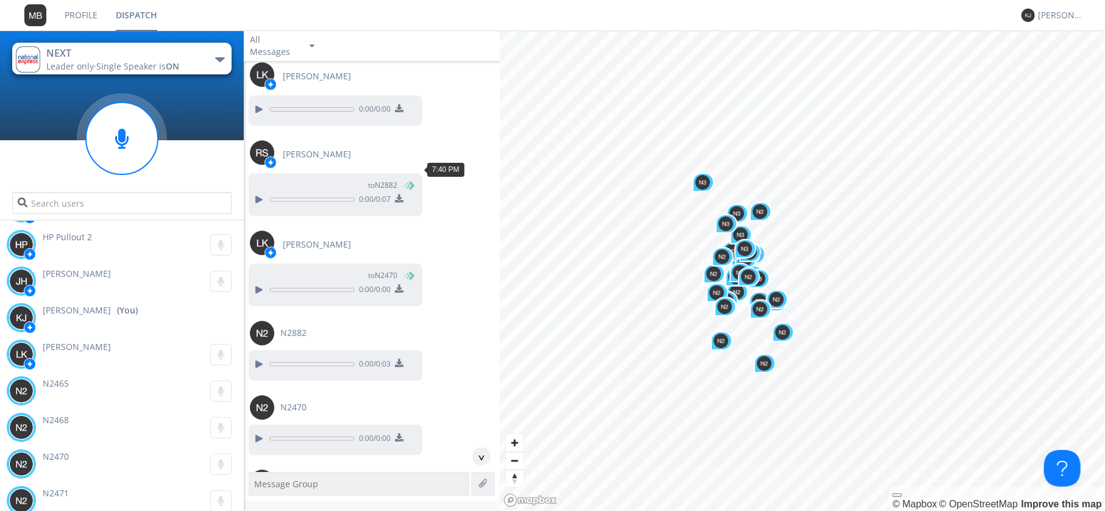
click at [256, 509] on div at bounding box center [258, 516] width 15 height 15
click at [254, 509] on div at bounding box center [258, 516] width 15 height 15
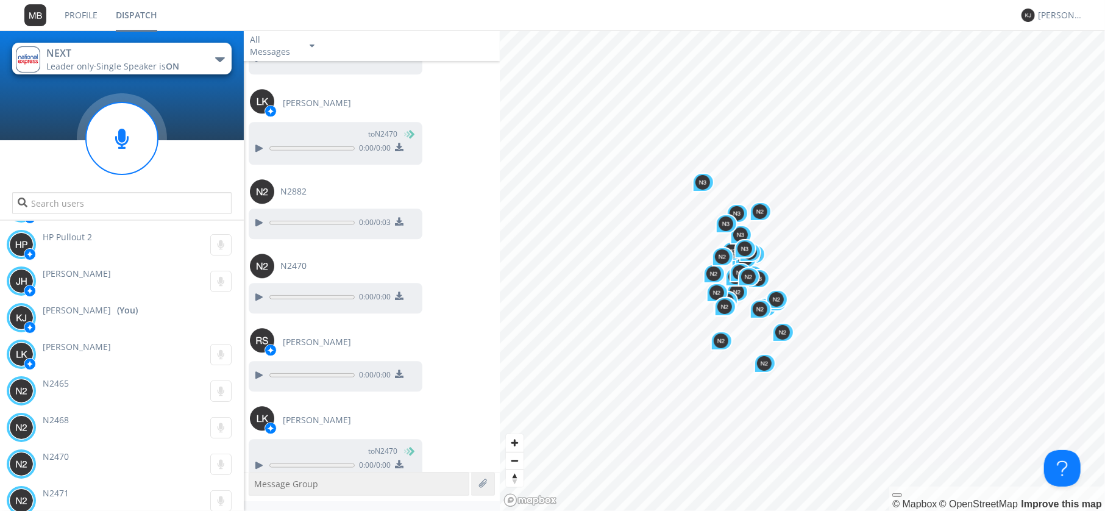
scroll to position [65291, 0]
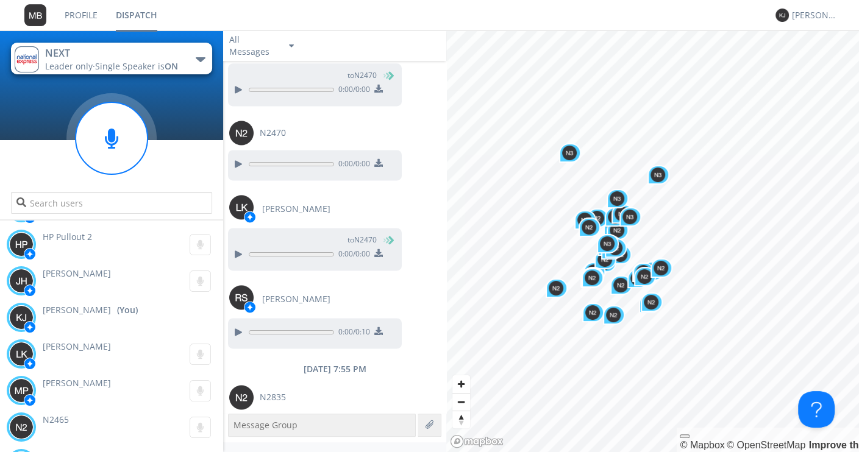
scroll to position [65632, 0]
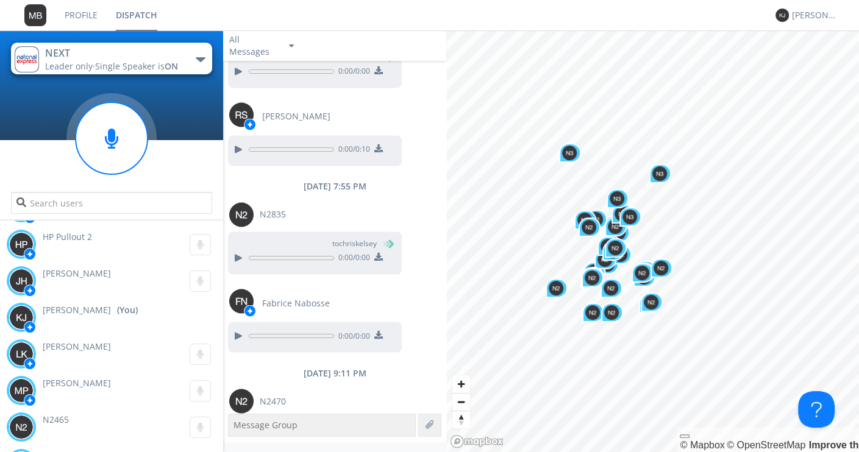
scroll to position [65757, 0]
drag, startPoint x: 239, startPoint y: 390, endPoint x: 180, endPoint y: 418, distance: 64.9
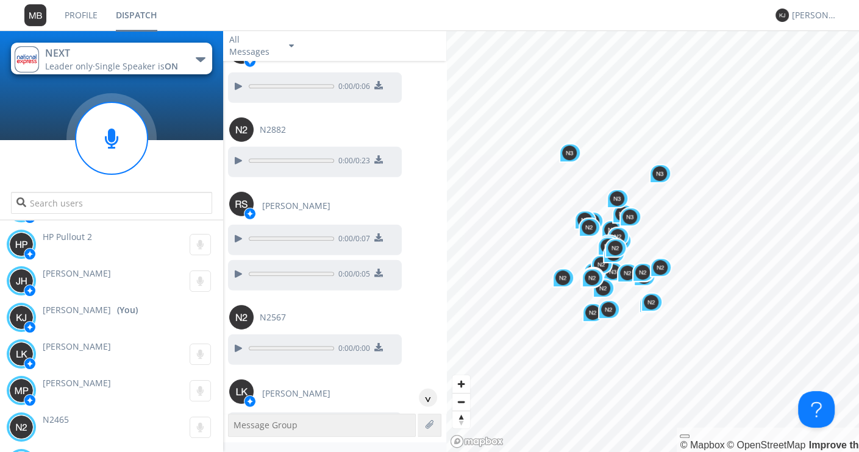
scroll to position [63502, 0]
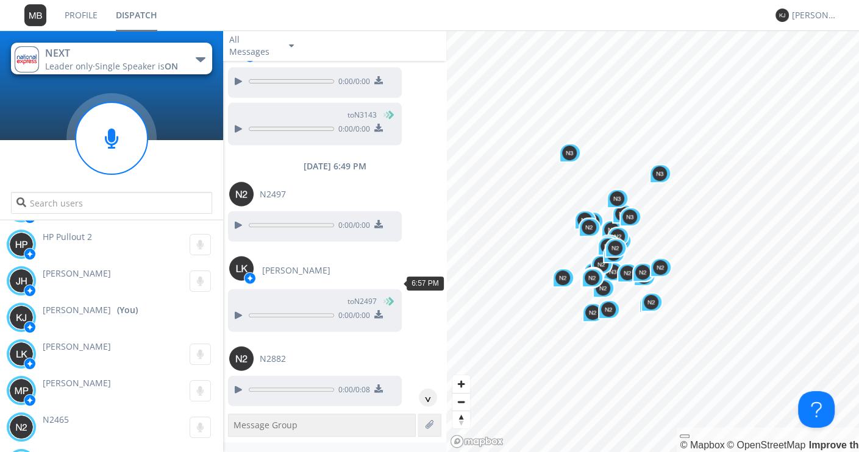
scroll to position [63009, 0]
